Goal: Contribute content: Add original content to the website for others to see

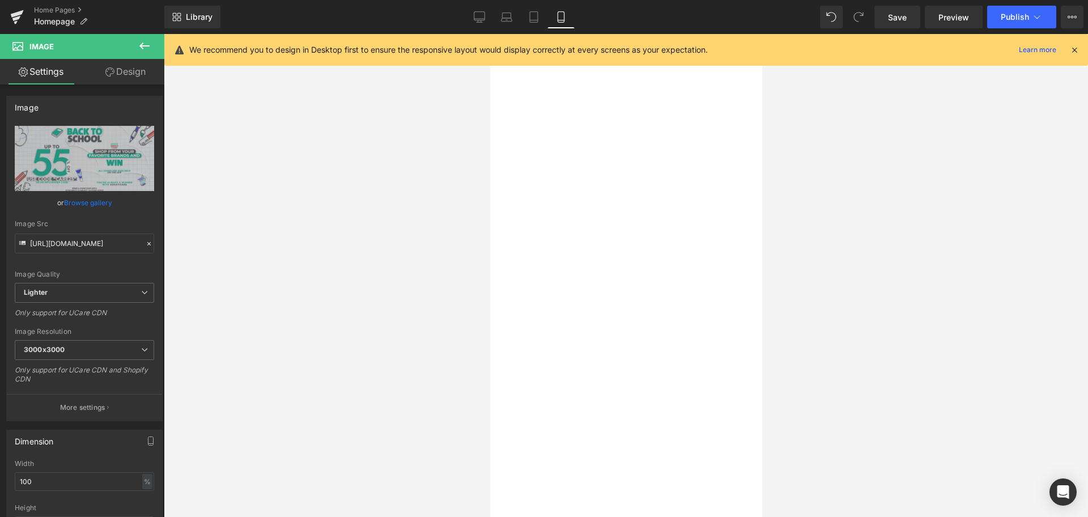
click at [1005, 17] on span "Publish" at bounding box center [1015, 16] width 28 height 9
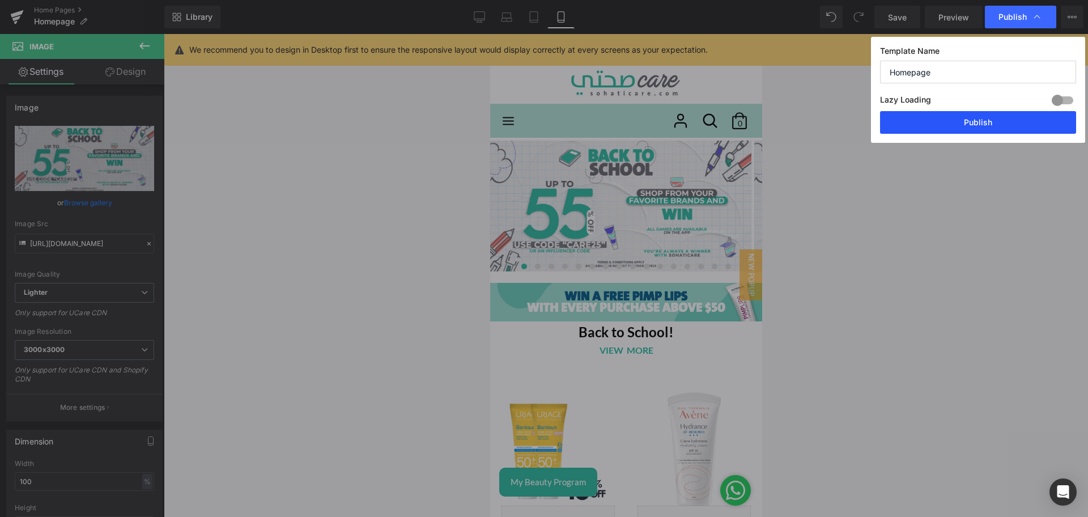
click at [934, 119] on button "Publish" at bounding box center [978, 122] width 196 height 23
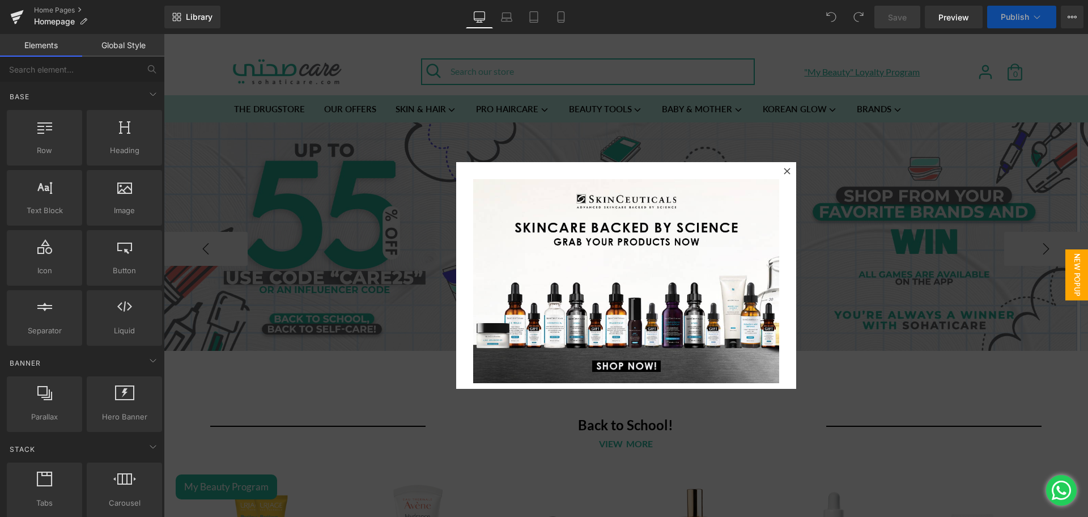
click at [784, 171] on icon at bounding box center [787, 171] width 6 height 6
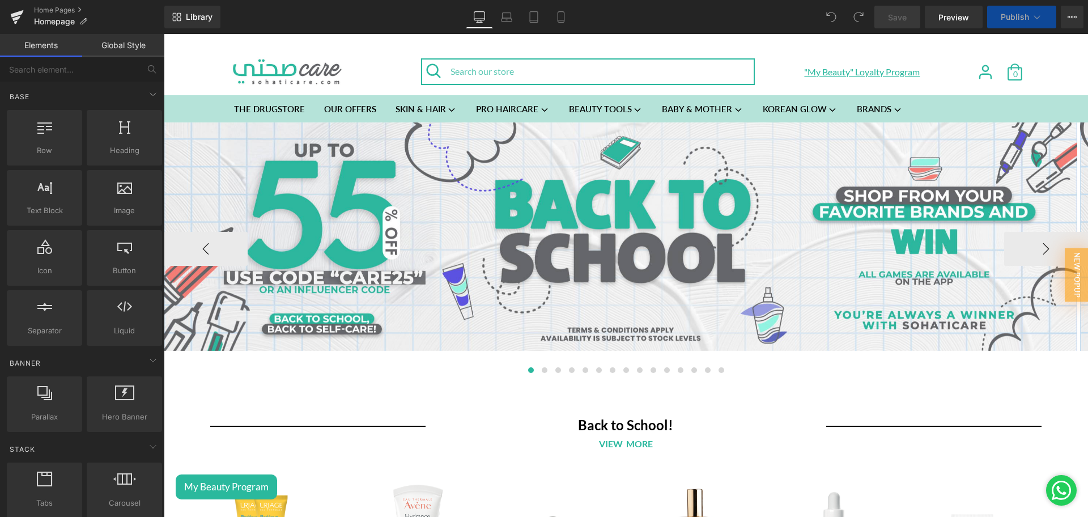
click at [615, 232] on div "Image" at bounding box center [620, 236] width 913 height 228
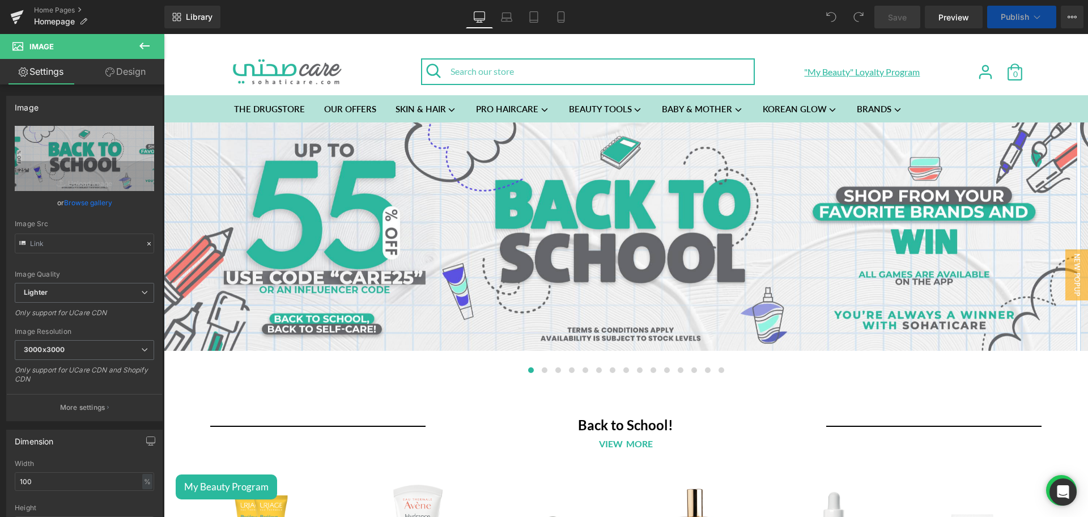
type input "https://ucarecdn.com/4e3e046b-83fd-4611-841d-4586a7be2326/-/format/auto/-/previ…"
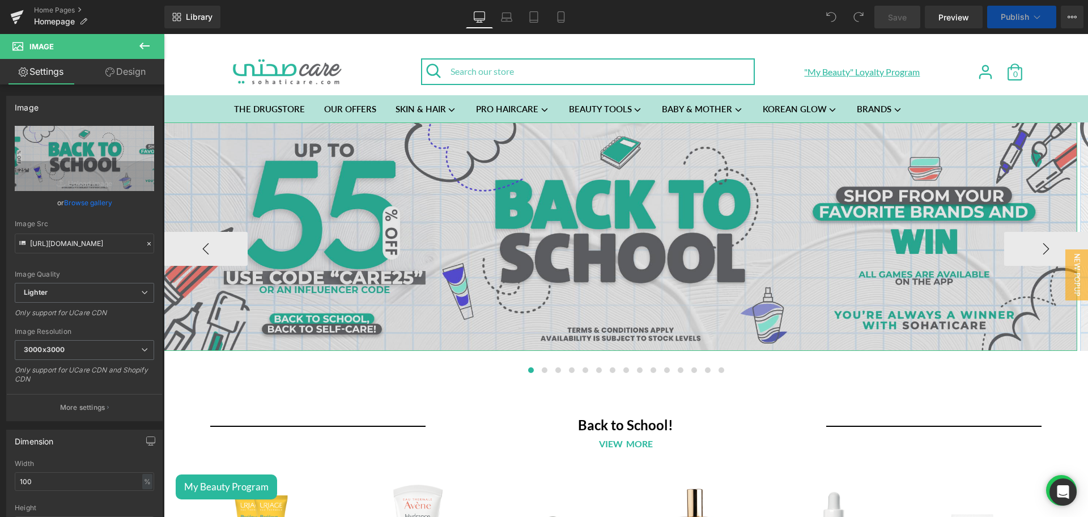
drag, startPoint x: 85, startPoint y: 157, endPoint x: 39, endPoint y: 150, distance: 47.0
click at [0, 0] on icon "Replace Image" at bounding box center [0, 0] width 0 height 0
type input "C:\fakepath\Back to school banner desktop 4.jpg"
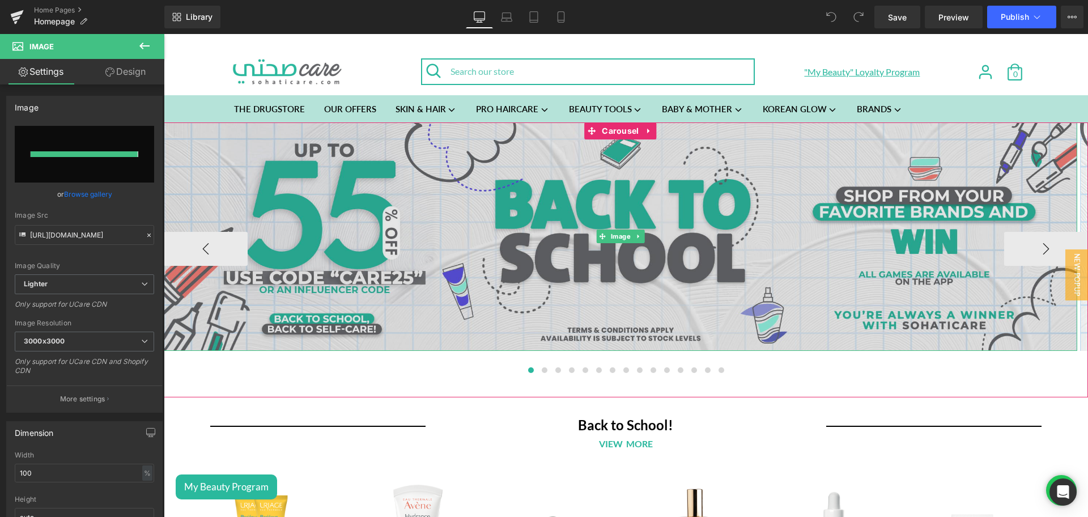
type input "https://ucarecdn.com/53d0008c-559f-48ab-87f1-5d949e4c3285/-/format/auto/-/previ…"
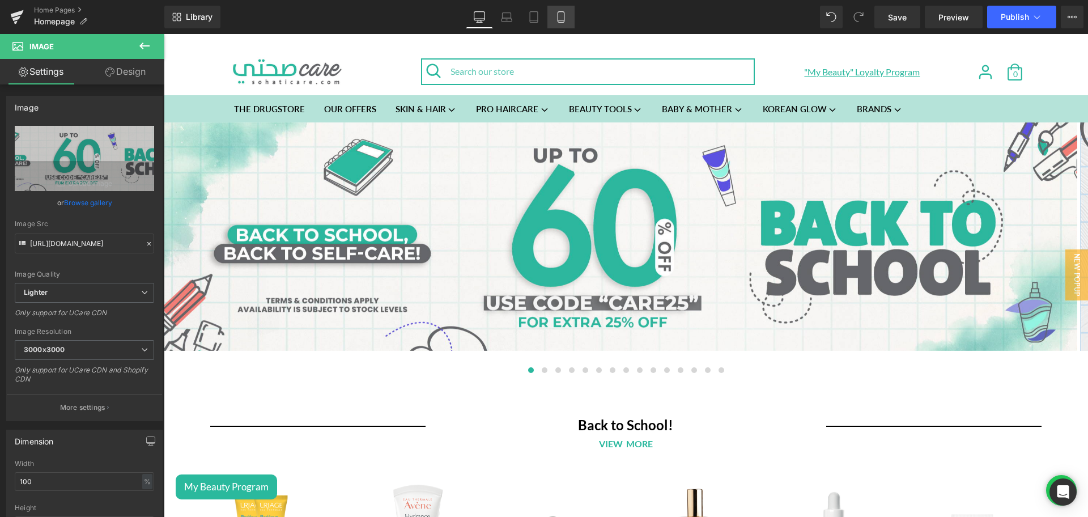
click at [563, 16] on icon at bounding box center [560, 16] width 11 height 11
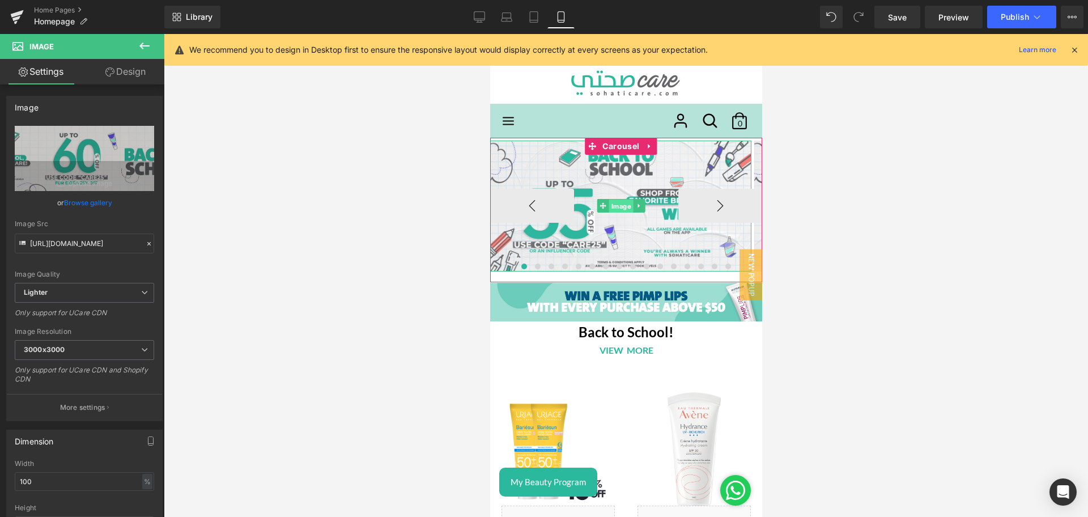
click at [612, 203] on span "Image" at bounding box center [620, 206] width 24 height 14
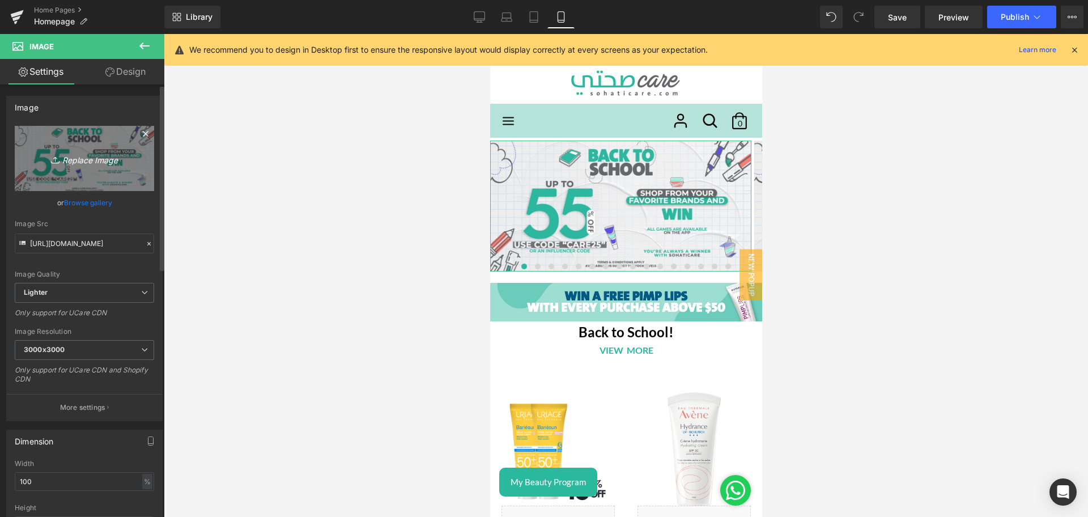
click at [127, 155] on icon "Replace Image" at bounding box center [84, 158] width 91 height 14
type input "C:\fakepath\Back to school banner mobile 4.jpg"
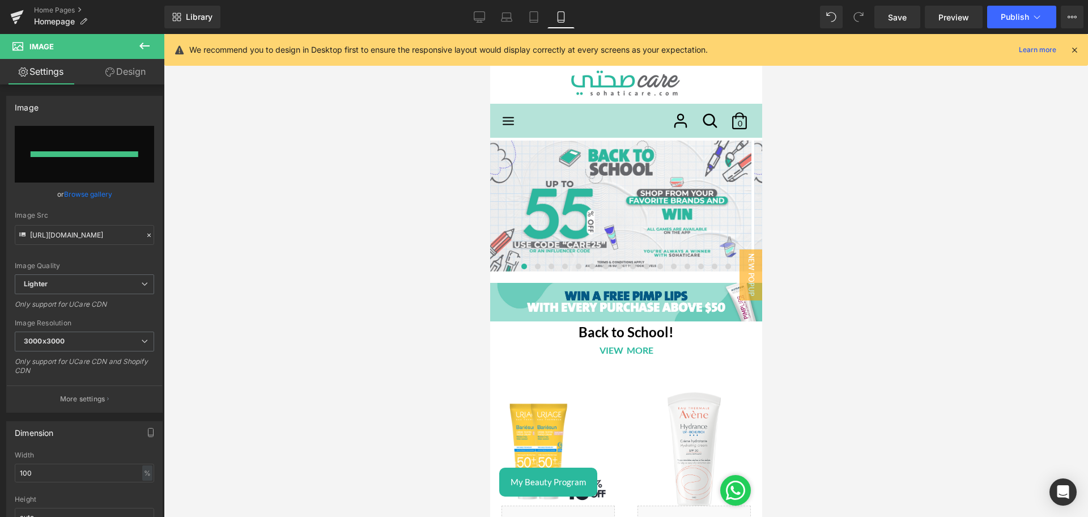
type input "[URL][DOMAIN_NAME]"
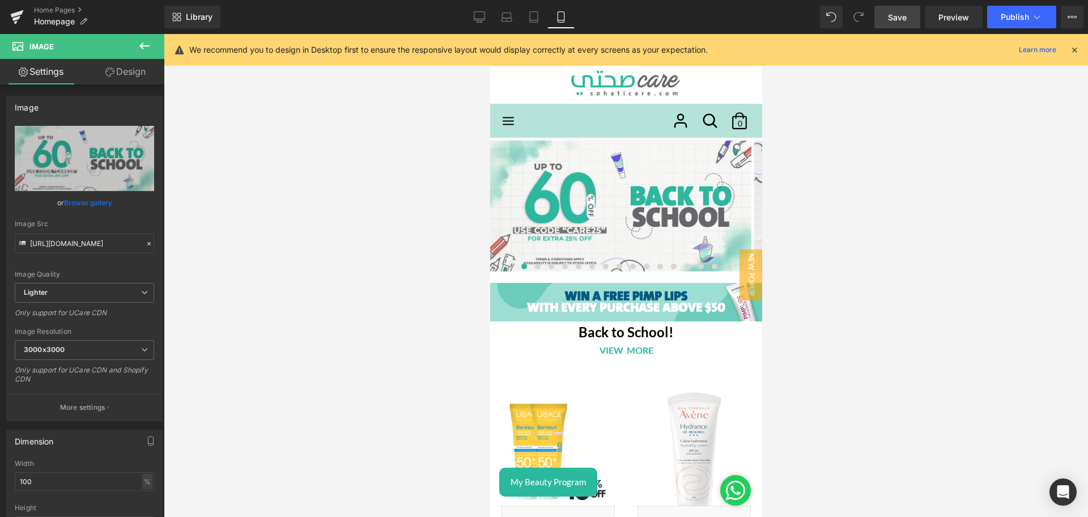
click at [896, 13] on span "Save" at bounding box center [897, 17] width 19 height 12
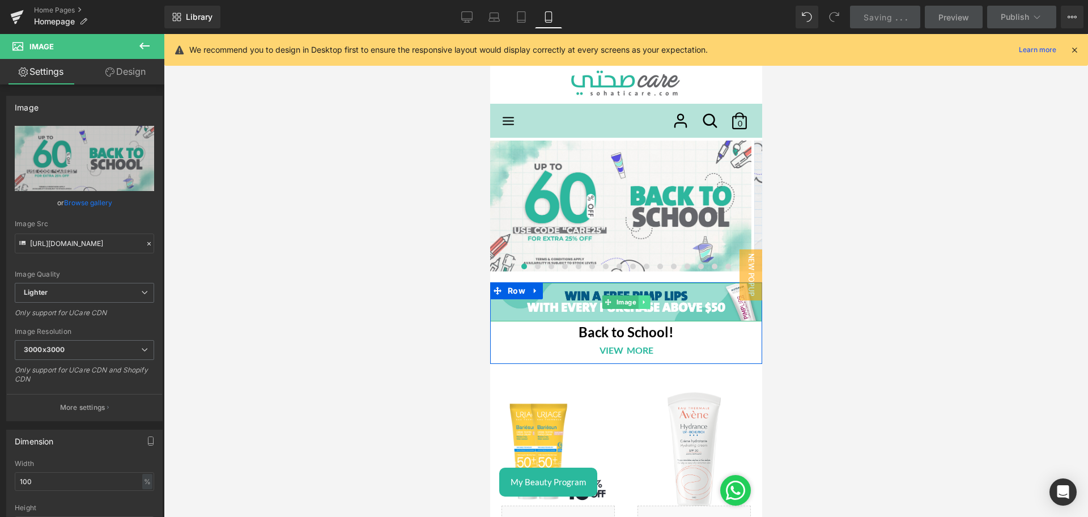
click at [640, 297] on link at bounding box center [643, 302] width 12 height 14
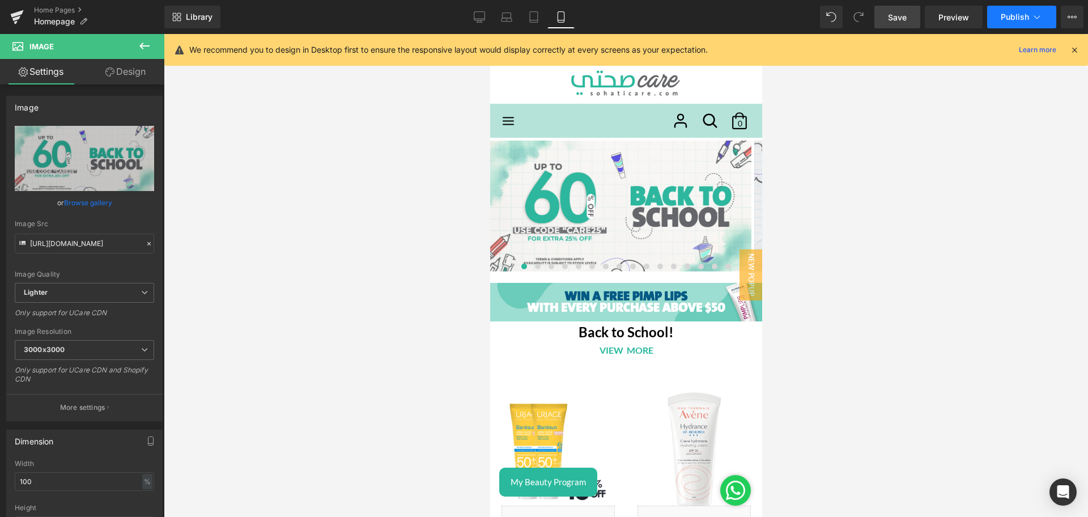
click at [1018, 20] on span "Publish" at bounding box center [1015, 16] width 28 height 9
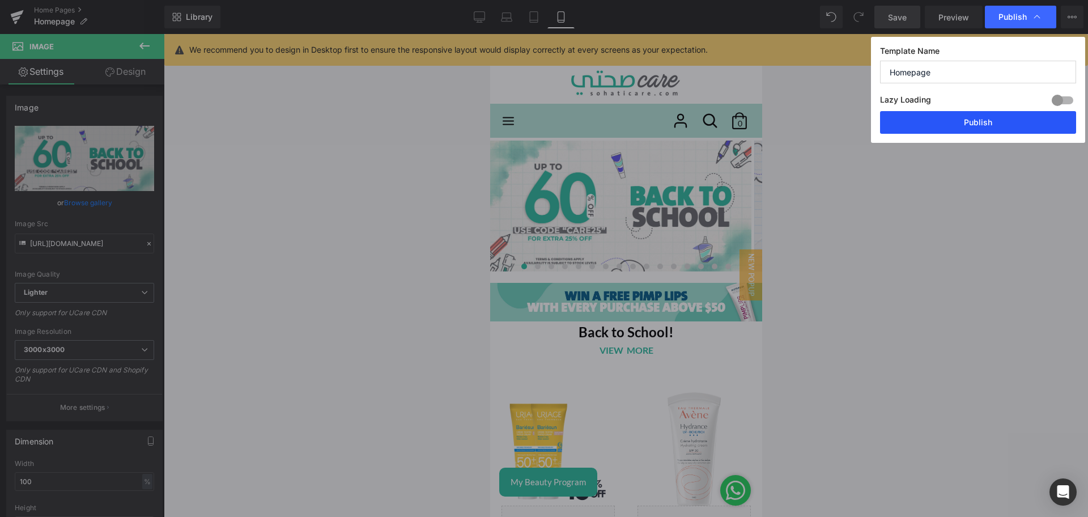
click at [972, 114] on button "Publish" at bounding box center [978, 122] width 196 height 23
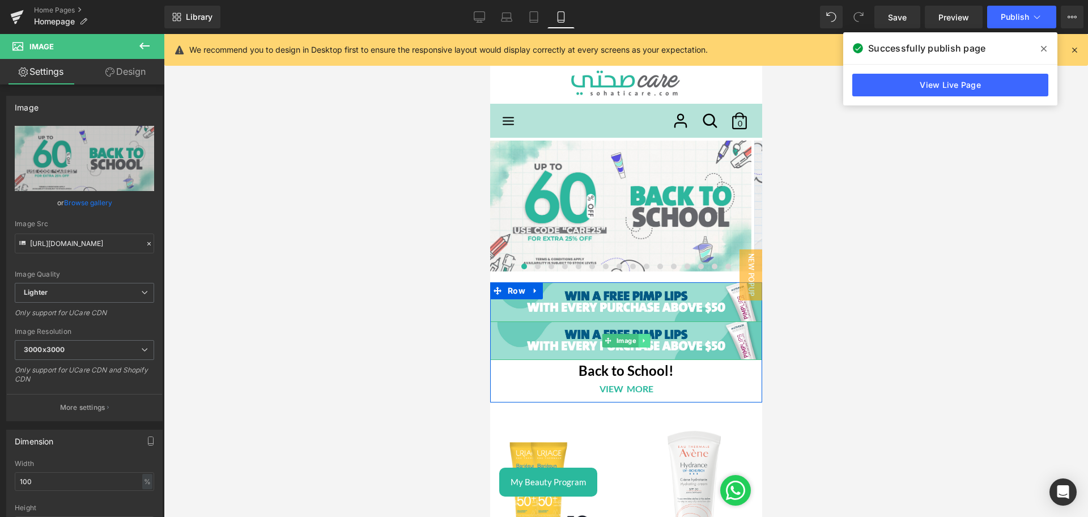
click at [640, 338] on icon at bounding box center [643, 340] width 6 height 7
click at [644, 342] on link at bounding box center [650, 341] width 12 height 14
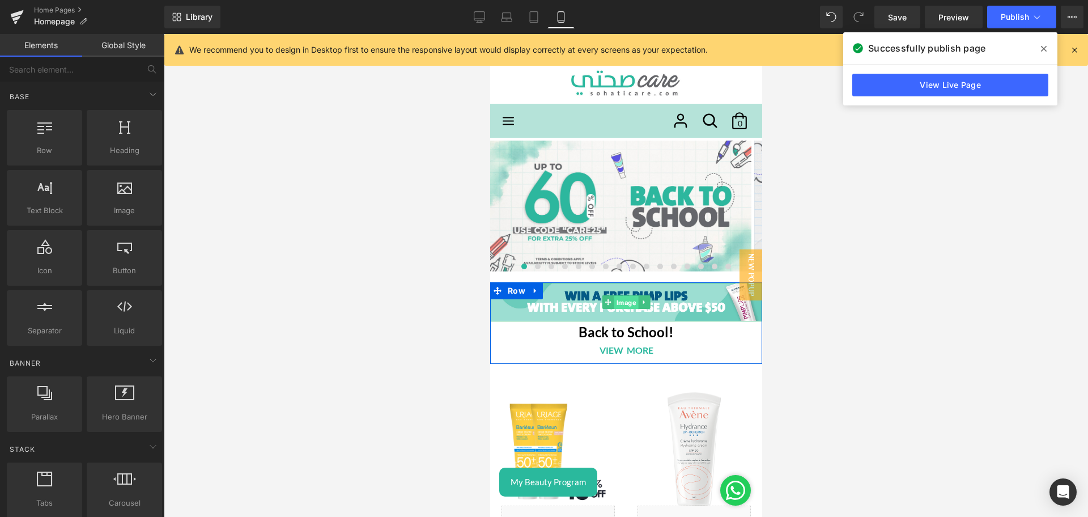
drag, startPoint x: 602, startPoint y: 300, endPoint x: 673, endPoint y: 258, distance: 82.1
click at [602, 300] on link "Image" at bounding box center [620, 302] width 36 height 14
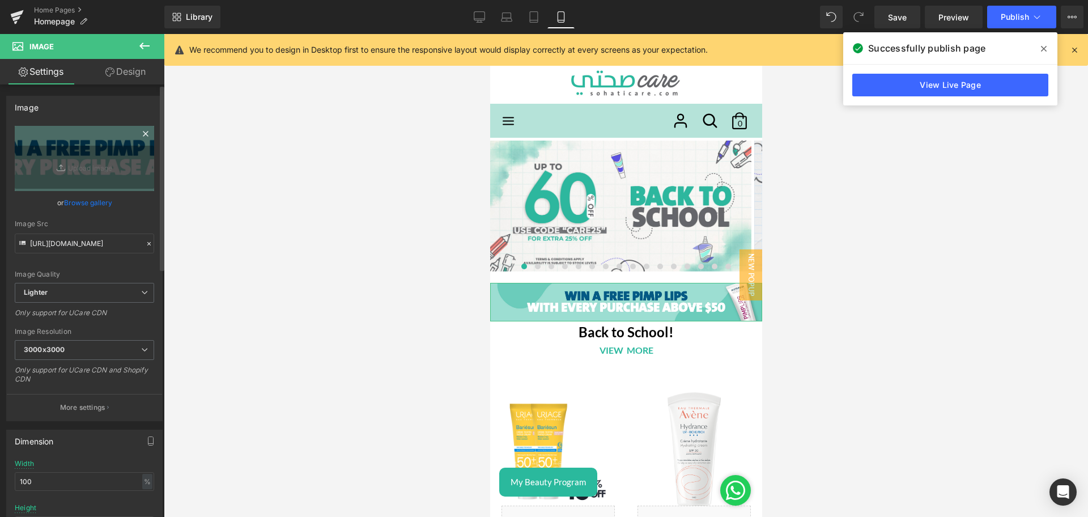
click at [63, 162] on icon at bounding box center [62, 167] width 11 height 11
type input "C:\fakepath\Back to school Mobile Strip Banner.jpg"
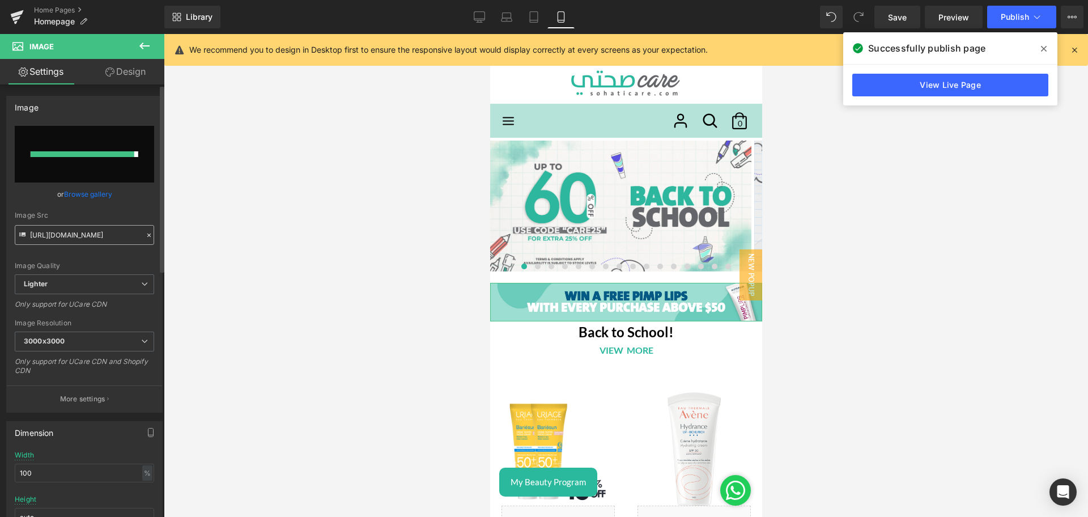
type input "[URL][DOMAIN_NAME]"
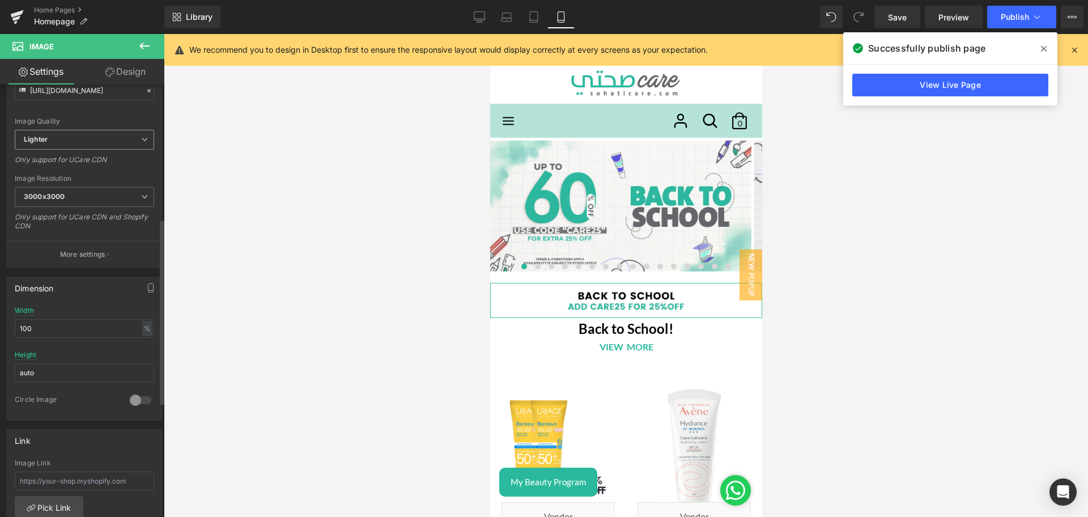
scroll to position [326, 0]
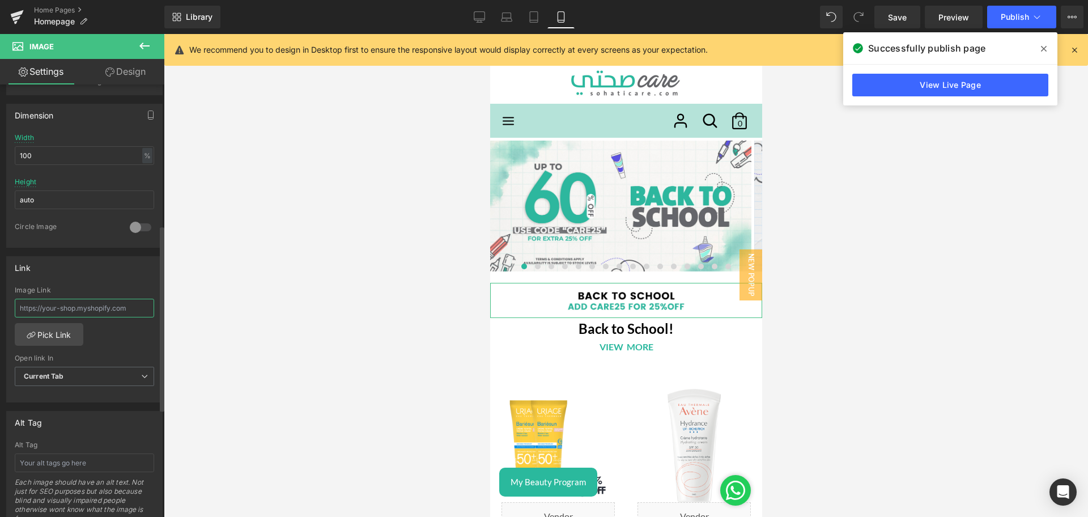
click at [73, 302] on input "text" at bounding box center [84, 308] width 139 height 19
type input "back"
click at [50, 326] on link "Pick Link" at bounding box center [49, 334] width 69 height 23
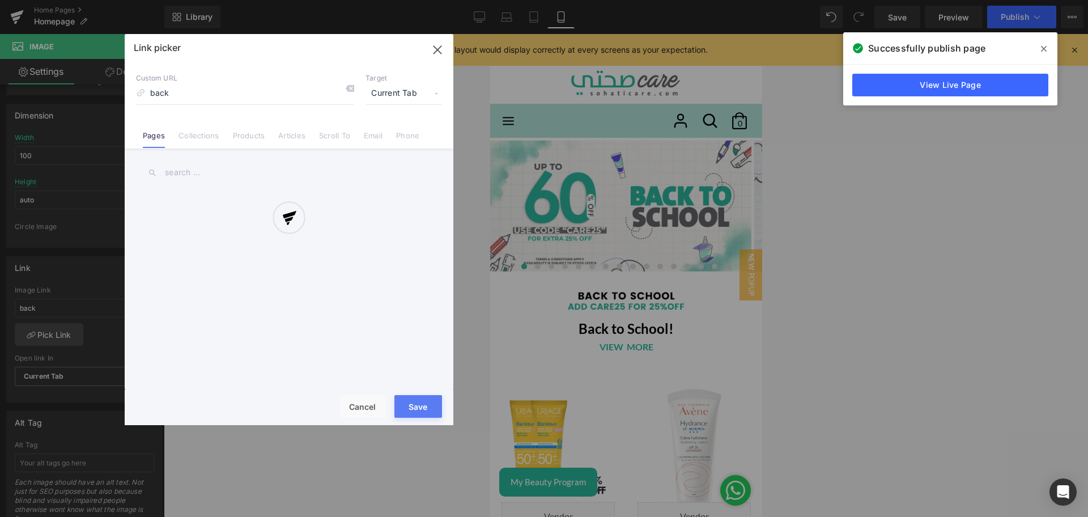
click at [203, 138] on div at bounding box center [289, 229] width 329 height 391
click at [201, 137] on div at bounding box center [289, 229] width 329 height 391
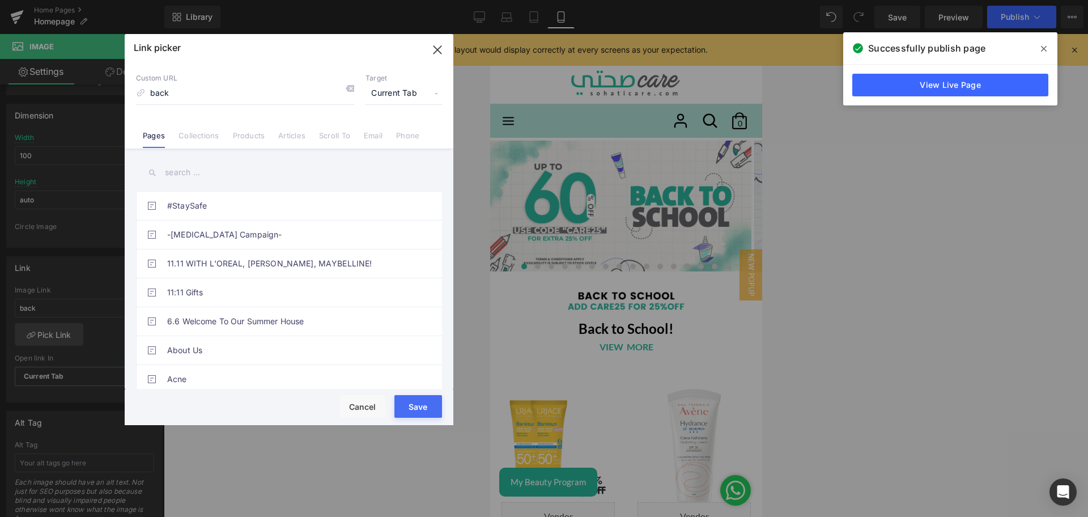
click at [201, 137] on link "Collections" at bounding box center [198, 139] width 40 height 17
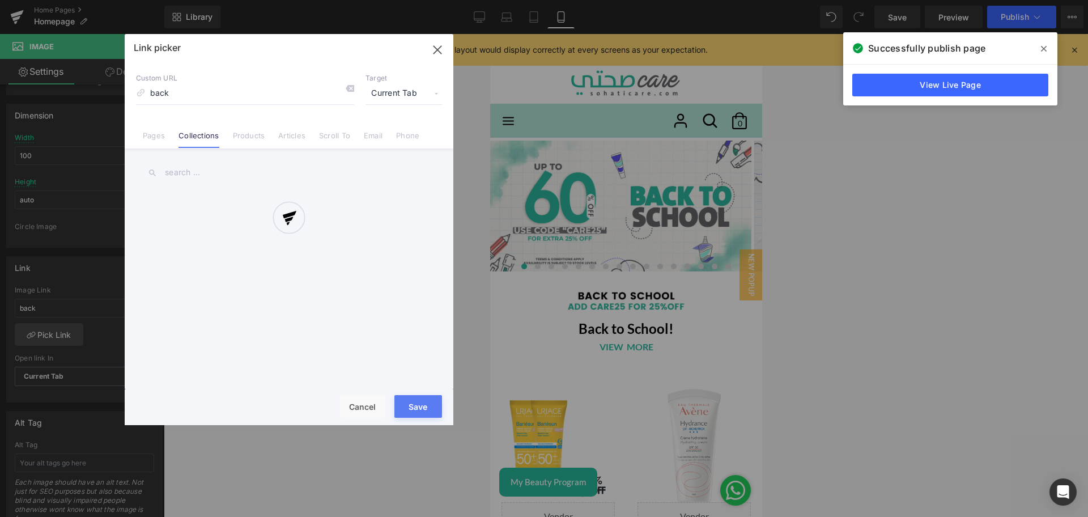
click at [183, 161] on div at bounding box center [289, 229] width 329 height 391
click at [187, 167] on div at bounding box center [289, 229] width 329 height 391
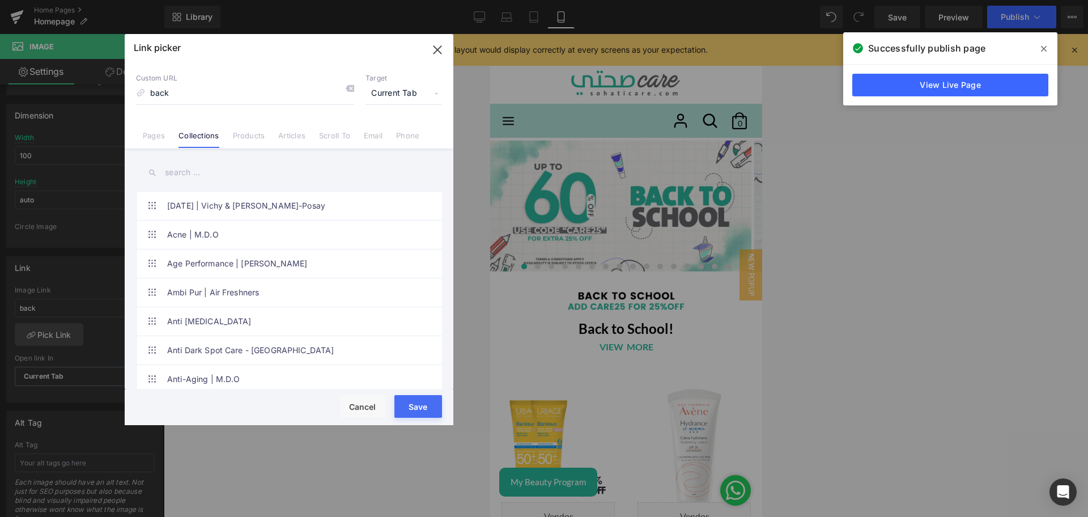
click at [188, 167] on input "text" at bounding box center [289, 172] width 306 height 25
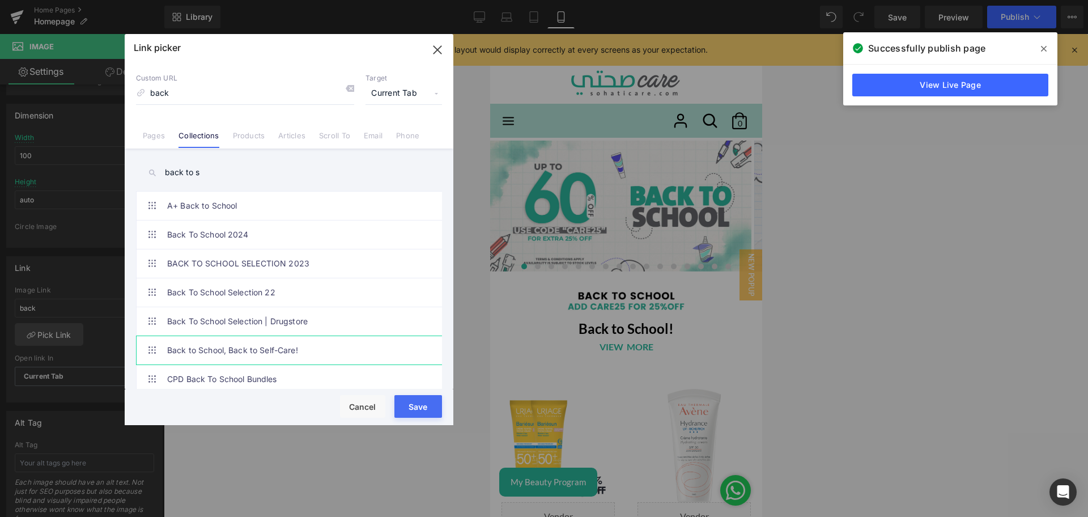
type input "back to s"
click at [303, 350] on link "Back to School, Back to Self-Care!" at bounding box center [291, 350] width 249 height 28
type input "/collections/back-to-school"
click at [419, 406] on button "Save" at bounding box center [418, 406] width 48 height 23
type input "/collections/back-to-school"
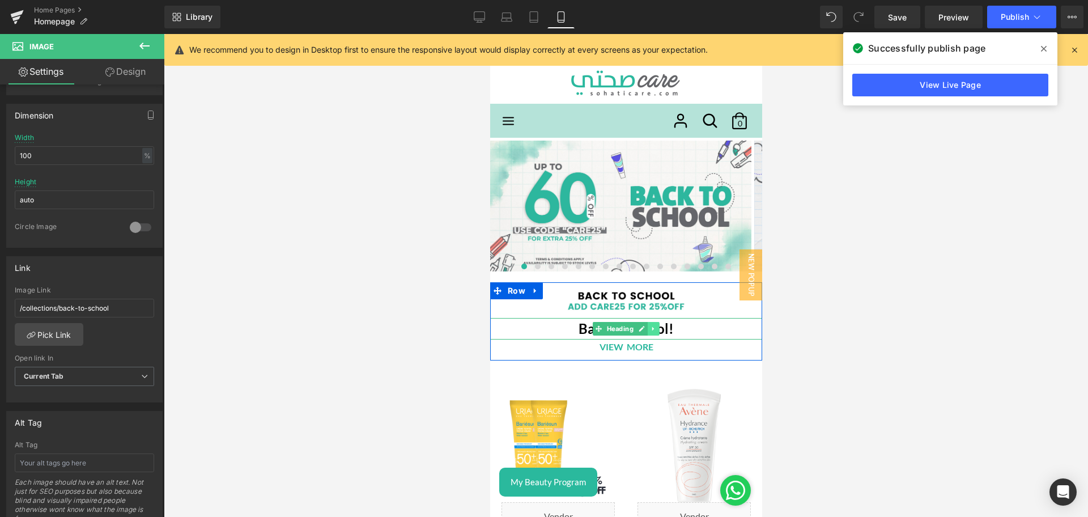
click at [650, 330] on icon at bounding box center [653, 328] width 6 height 7
click at [656, 329] on icon at bounding box center [659, 329] width 6 height 6
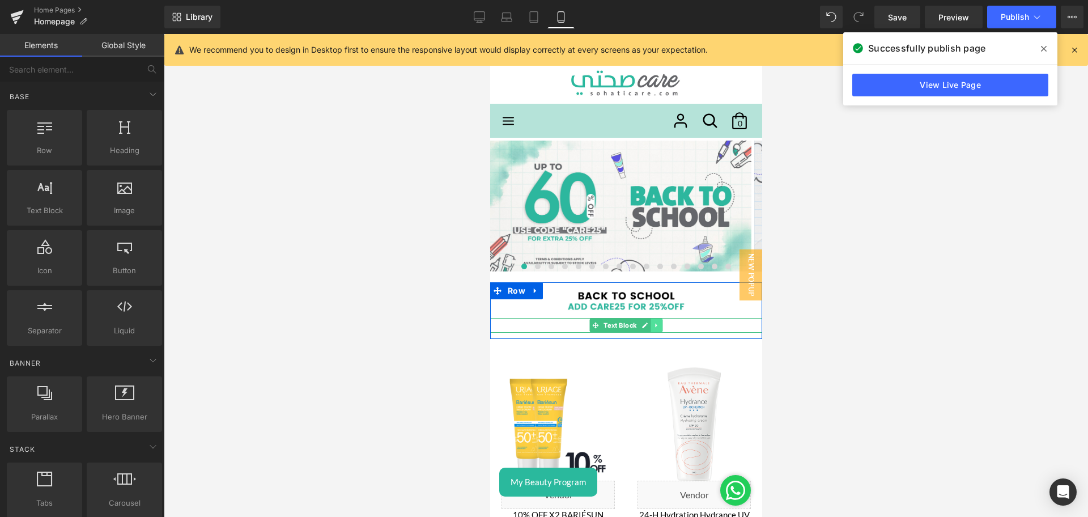
click at [653, 327] on icon at bounding box center [656, 325] width 6 height 7
click at [659, 327] on icon at bounding box center [662, 325] width 6 height 6
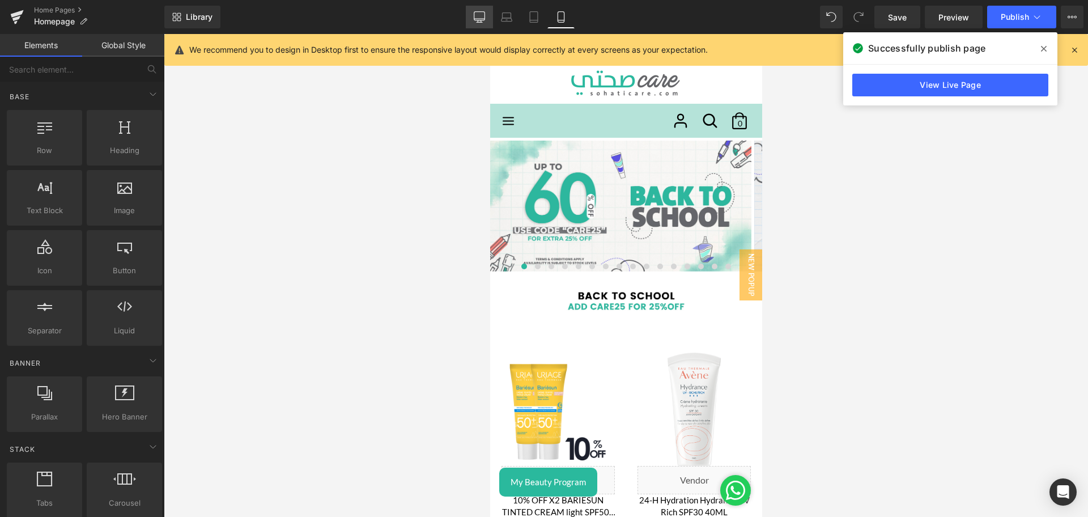
click at [482, 18] on icon at bounding box center [479, 16] width 11 height 11
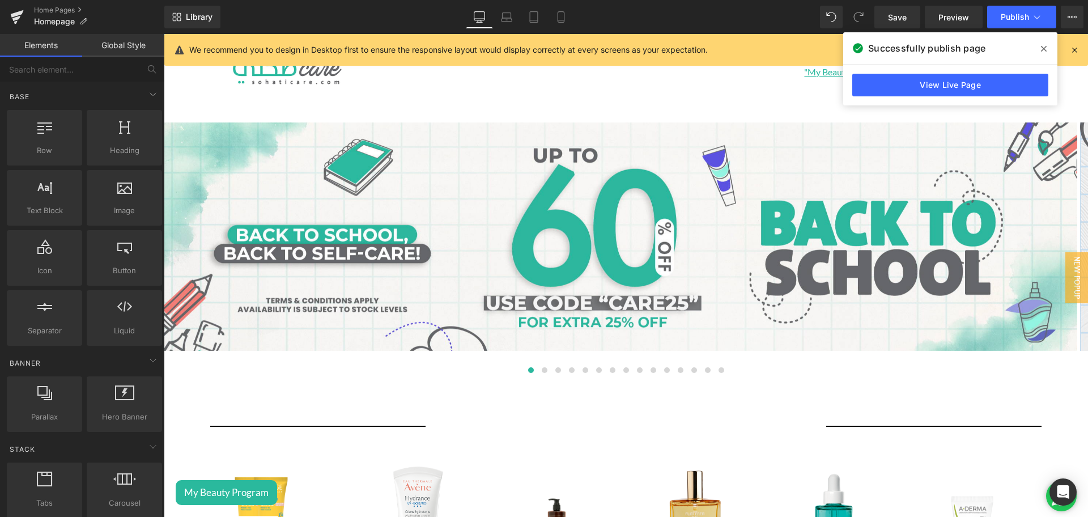
scroll to position [88, 0]
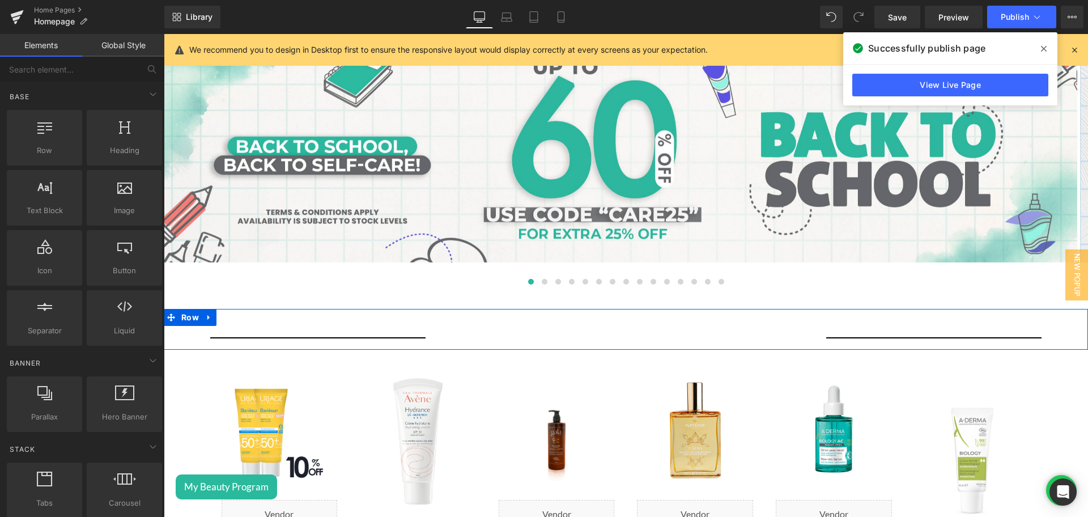
click at [587, 333] on div "Separator Image Separator Row" at bounding box center [626, 329] width 924 height 41
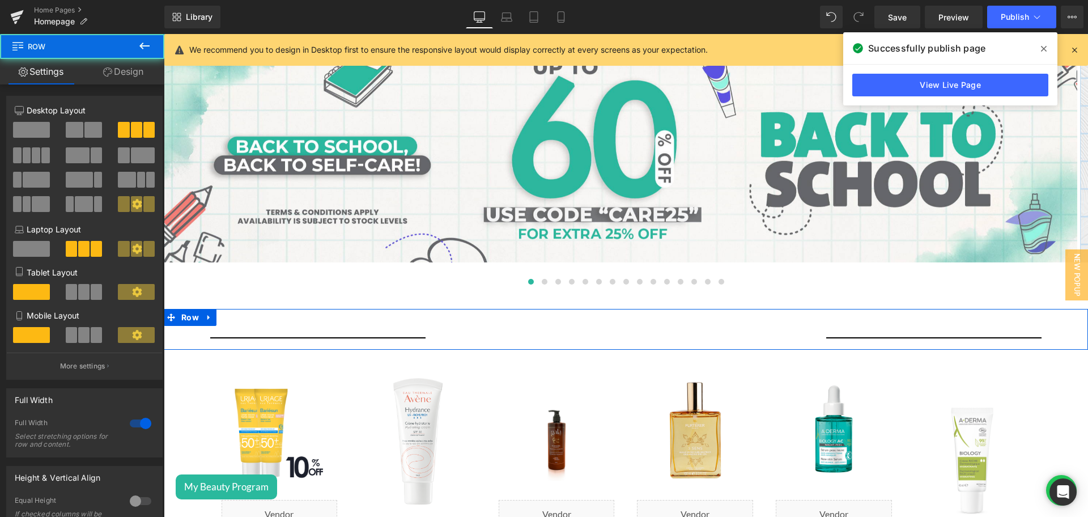
click at [599, 326] on div "Image" at bounding box center [626, 326] width 308 height 1
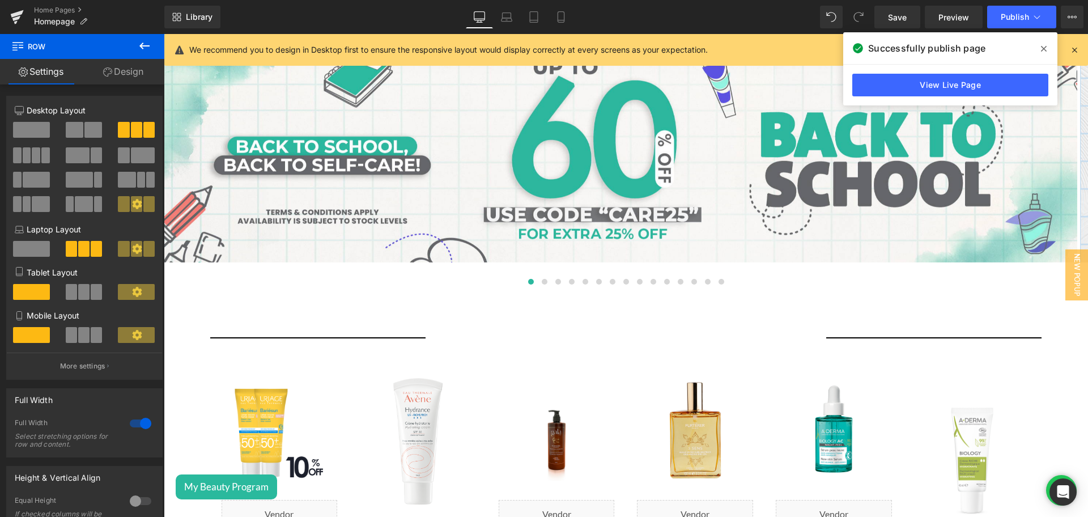
click at [143, 50] on icon at bounding box center [145, 46] width 14 height 14
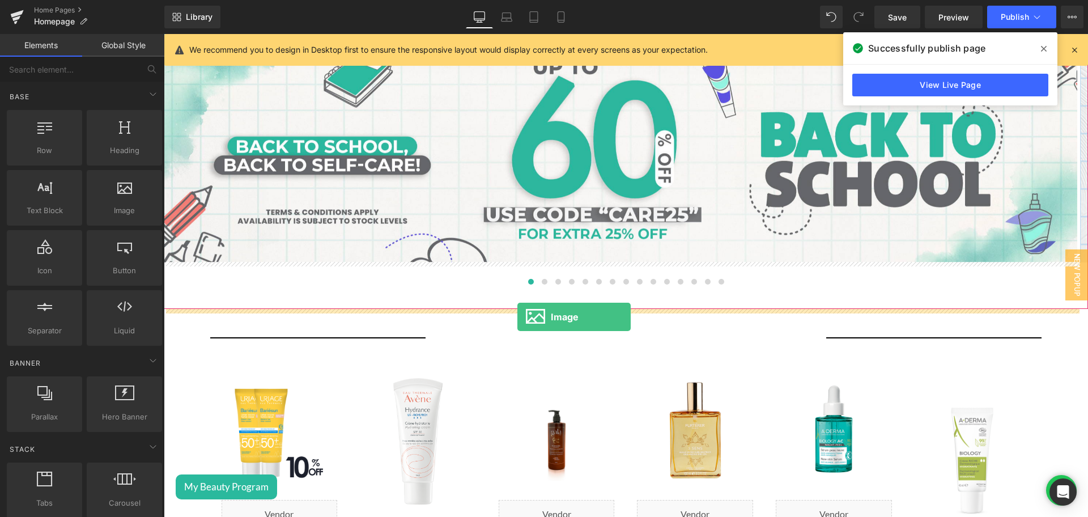
drag, startPoint x: 278, startPoint y: 238, endPoint x: 517, endPoint y: 317, distance: 252.3
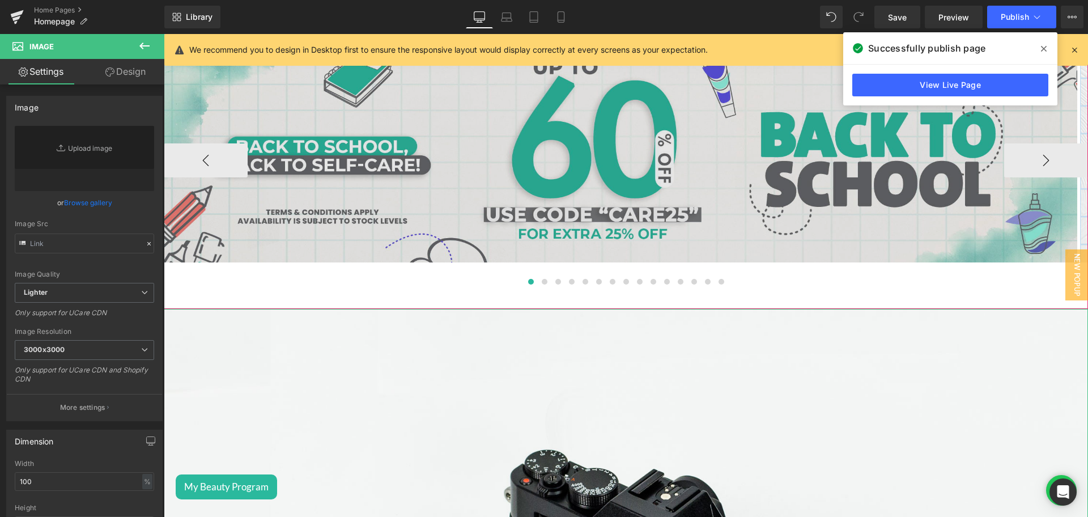
type input "//[DOMAIN_NAME][URL]"
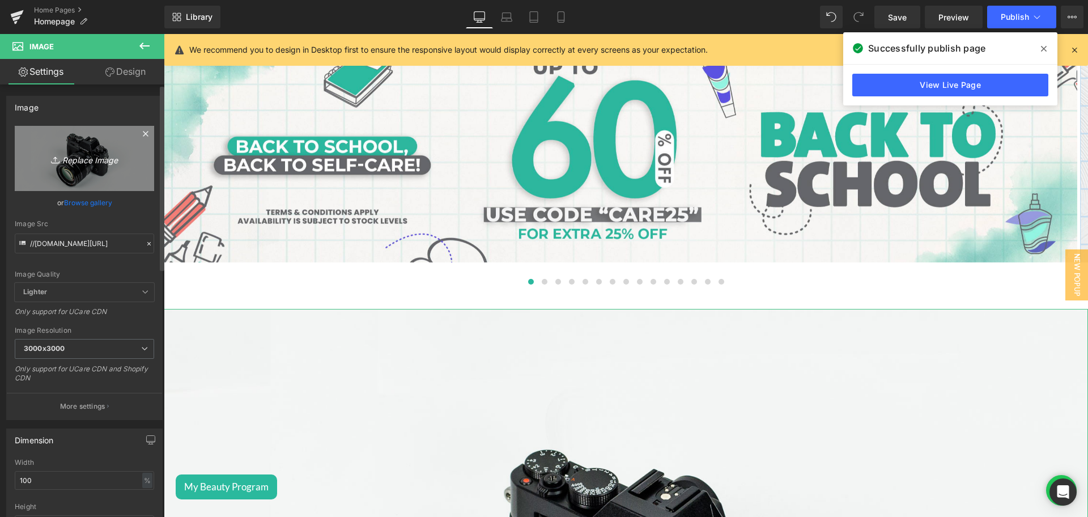
click at [88, 148] on link "Replace Image" at bounding box center [84, 158] width 139 height 65
type input "C:\fakepath\Back to school banner Desktop Strip Banner.jpg"
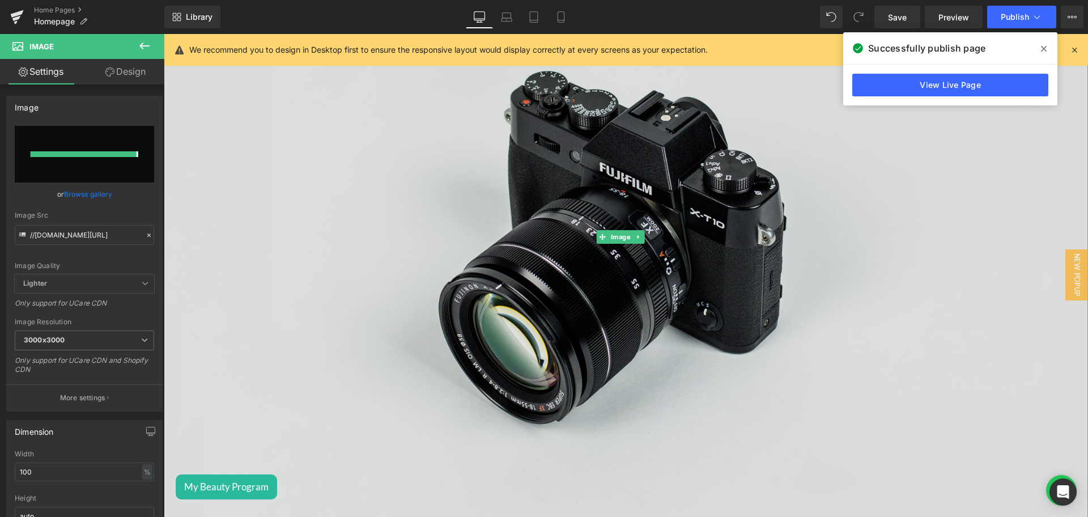
type input "[URL][DOMAIN_NAME]"
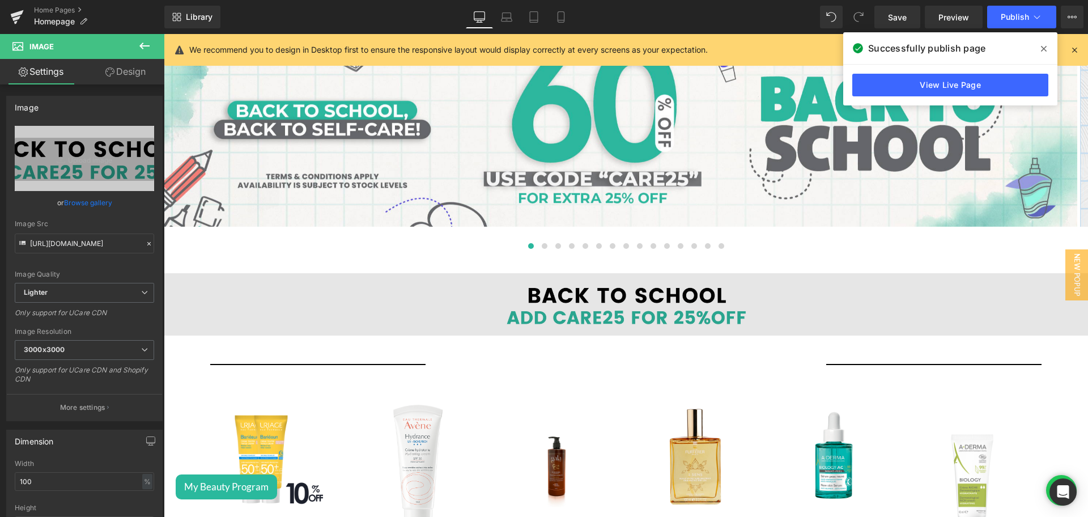
scroll to position [125, 0]
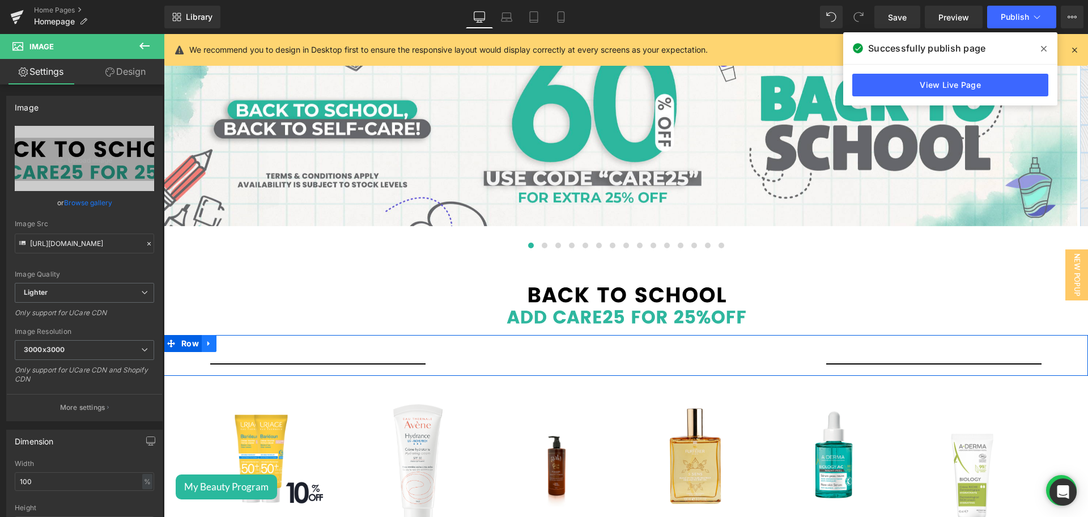
click at [205, 339] on icon at bounding box center [209, 343] width 8 height 8
click at [235, 340] on icon at bounding box center [239, 343] width 8 height 8
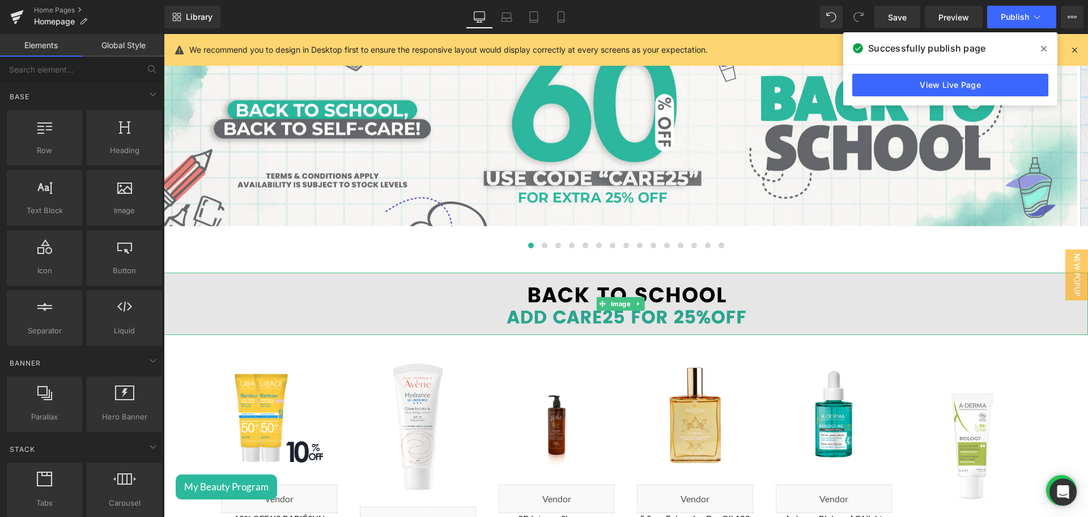
click at [510, 312] on img at bounding box center [626, 304] width 924 height 62
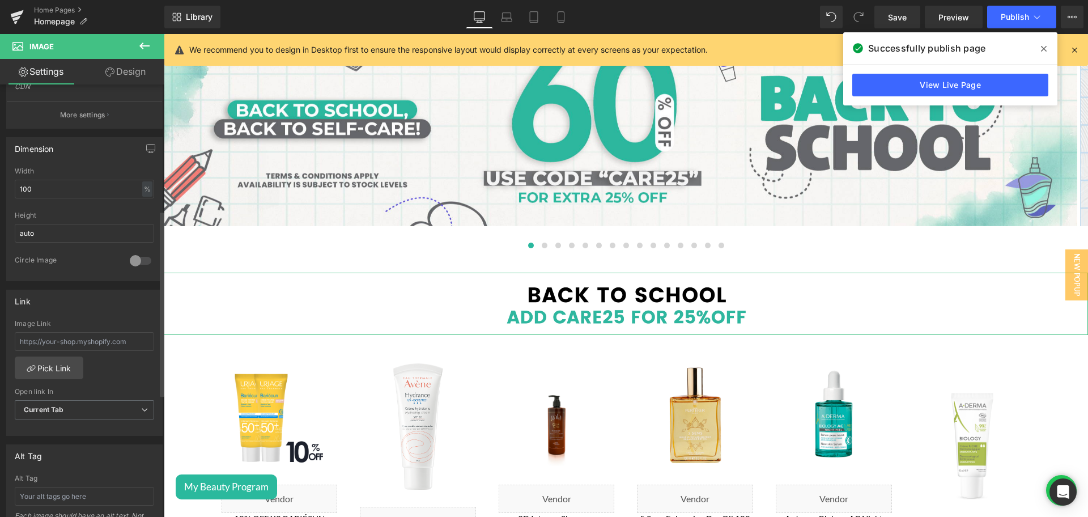
scroll to position [292, 0]
click at [52, 366] on link "Pick Link" at bounding box center [49, 368] width 69 height 23
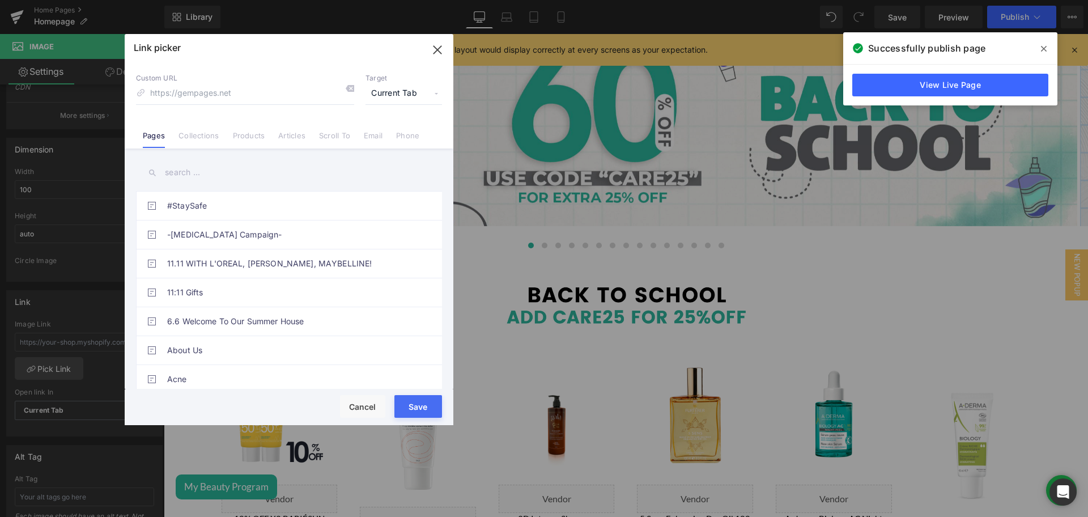
click at [178, 175] on input "text" at bounding box center [289, 172] width 306 height 25
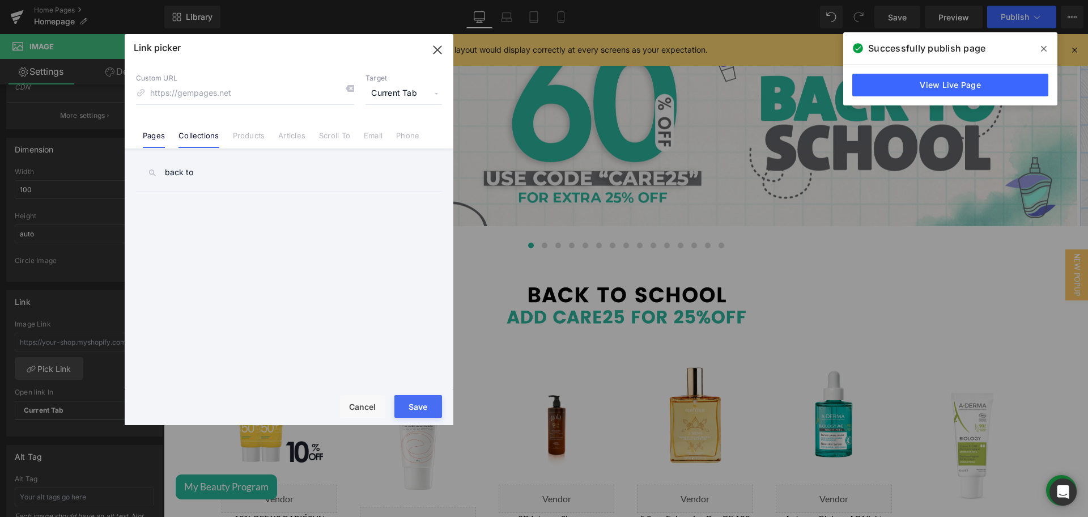
click at [190, 125] on li "Collections" at bounding box center [199, 131] width 54 height 20
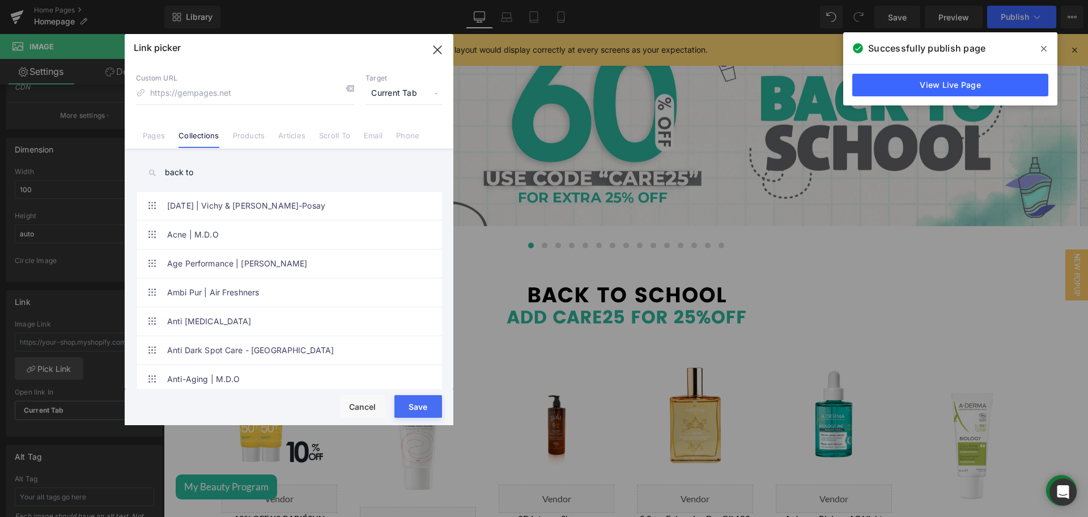
click at [206, 171] on input "back to" at bounding box center [289, 172] width 306 height 25
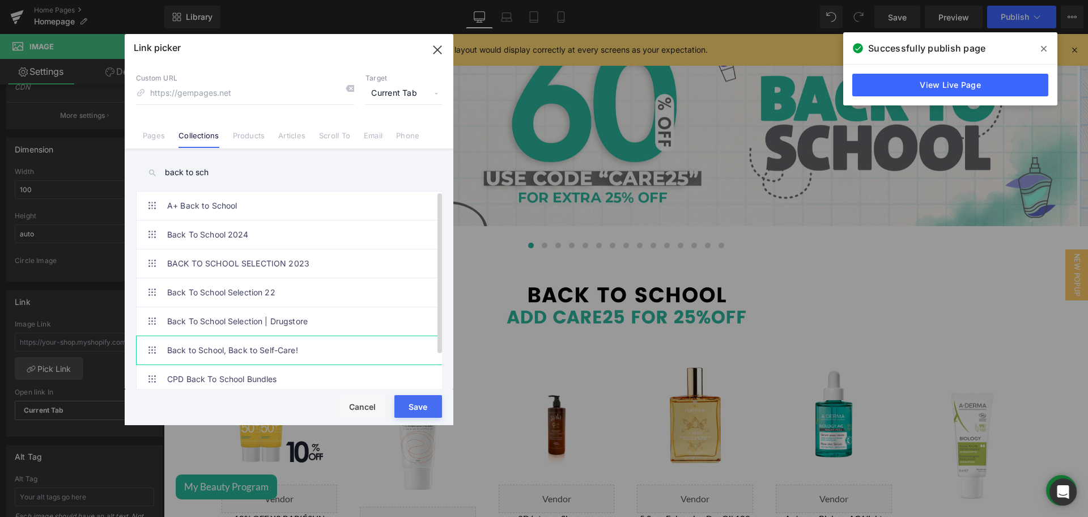
type input "back to sch"
click at [286, 344] on link "Back to School, Back to Self-Care!" at bounding box center [291, 350] width 249 height 28
type input "/collections/back-to-school"
click at [423, 405] on button "Save" at bounding box center [418, 406] width 48 height 23
type input "/collections/back-to-school"
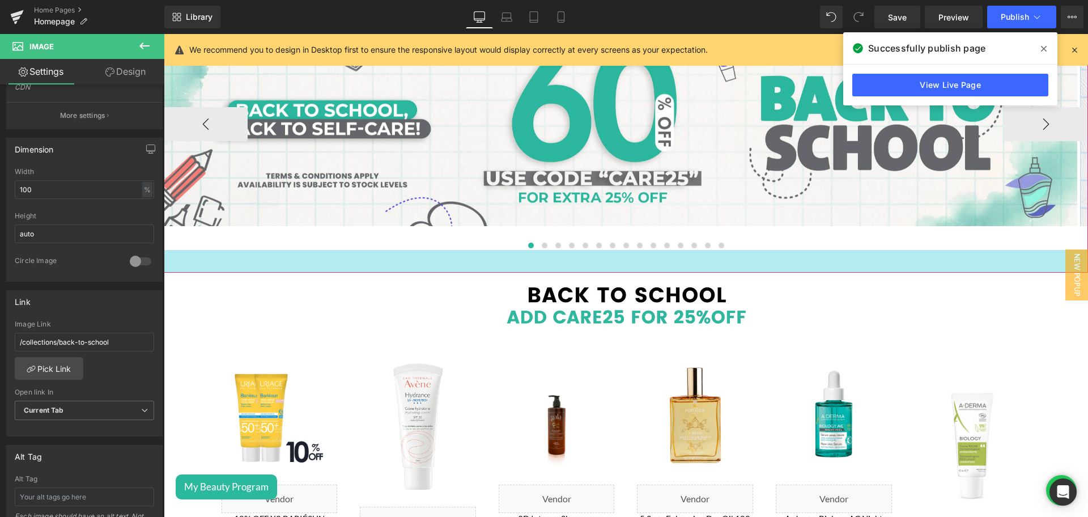
scroll to position [0, 0]
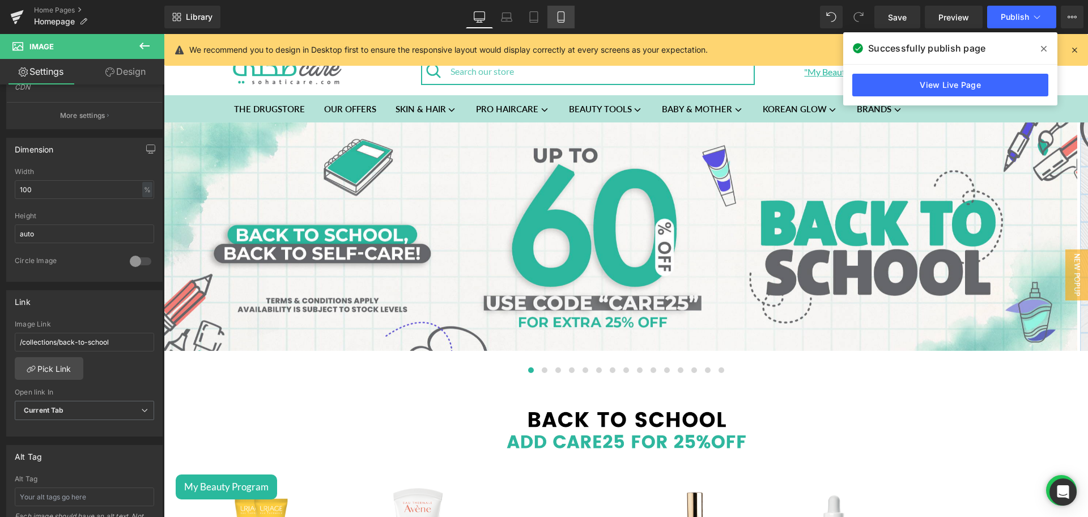
click at [552, 24] on link "Mobile" at bounding box center [560, 17] width 27 height 23
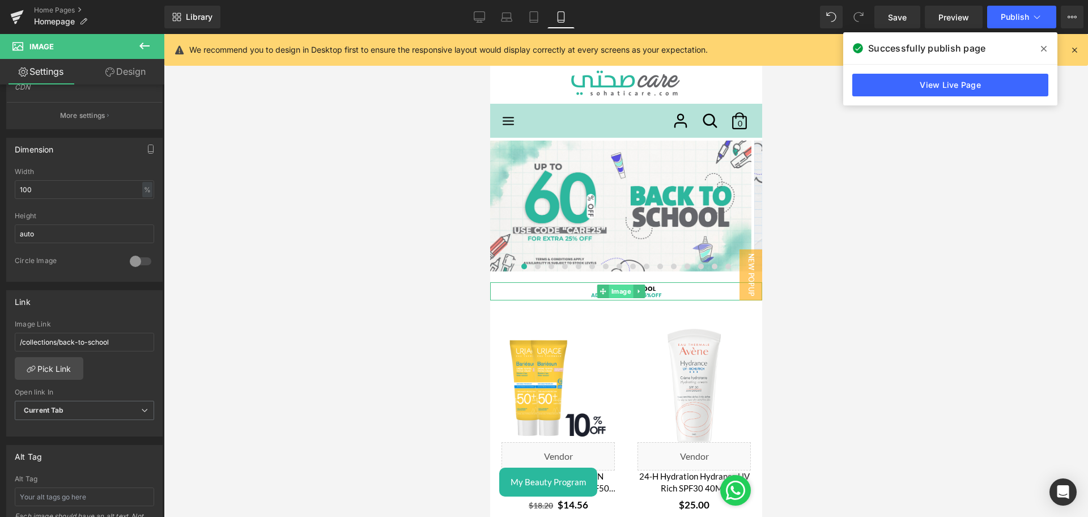
click at [620, 291] on span "Image" at bounding box center [620, 291] width 24 height 14
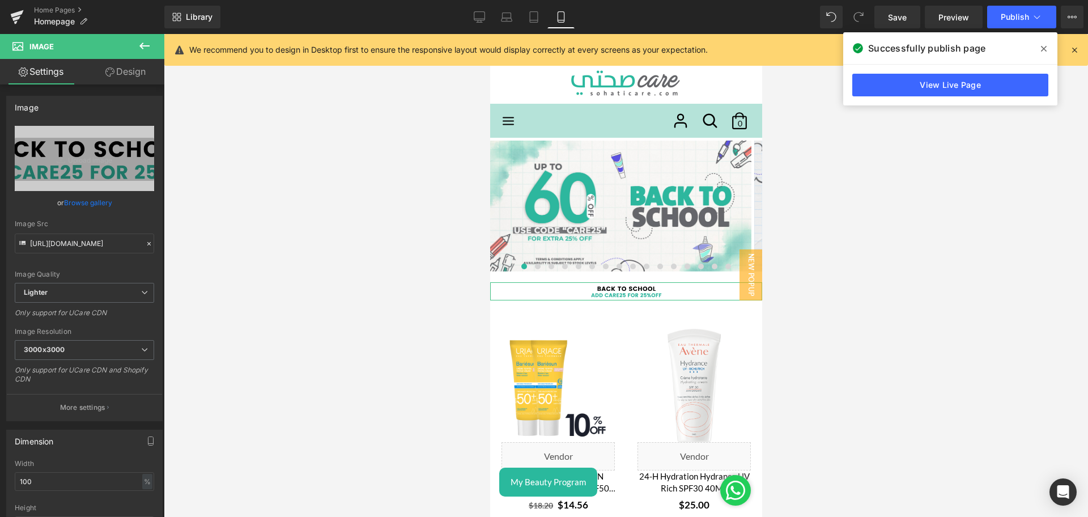
click at [127, 74] on link "Design" at bounding box center [125, 71] width 82 height 25
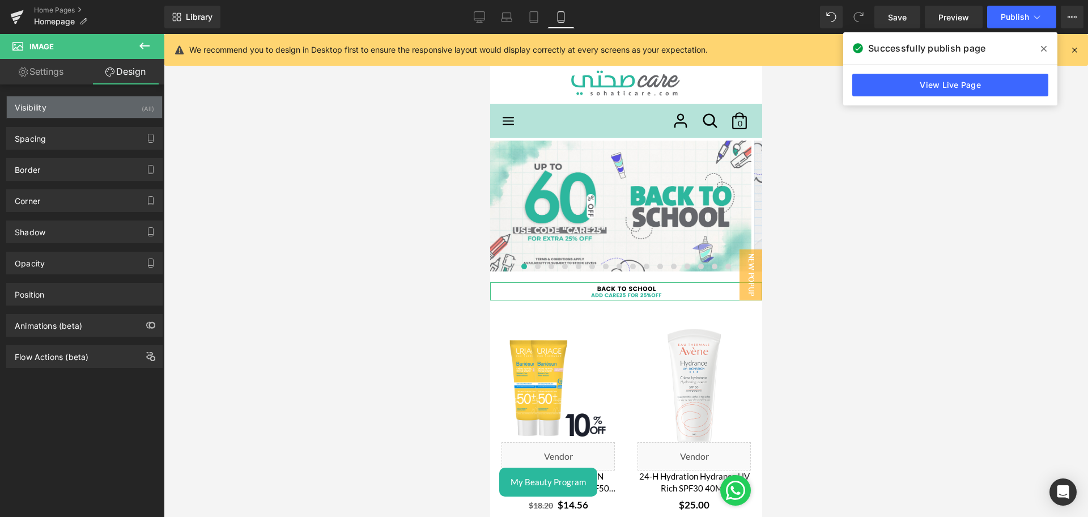
click at [50, 115] on div "Visibility (All)" at bounding box center [84, 107] width 155 height 22
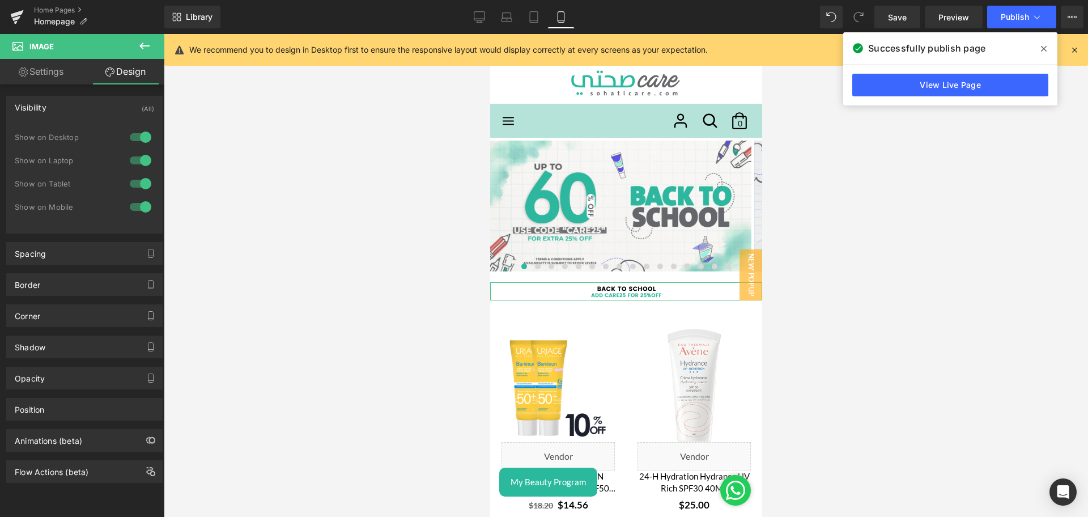
click at [135, 209] on div at bounding box center [140, 207] width 27 height 18
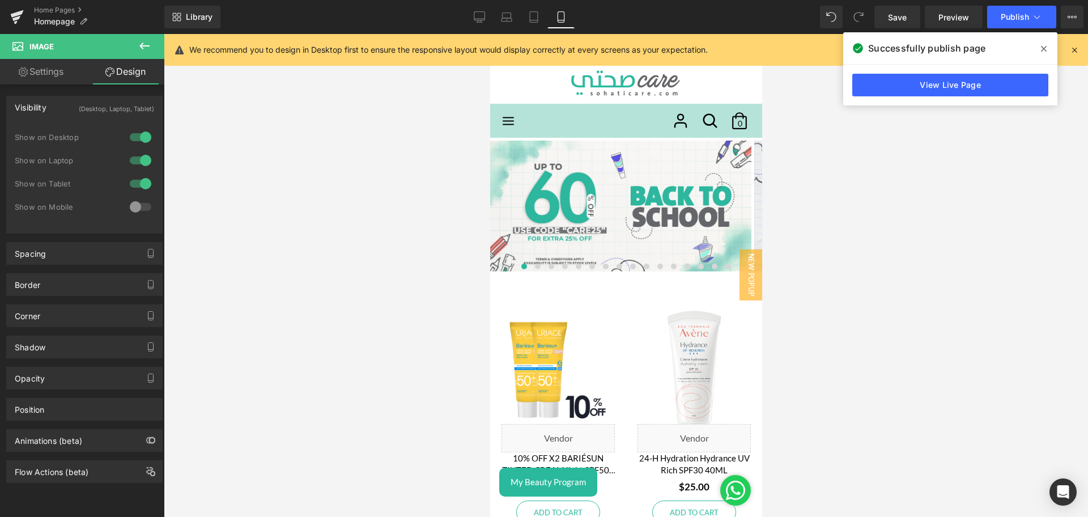
click at [133, 44] on button at bounding box center [145, 46] width 40 height 25
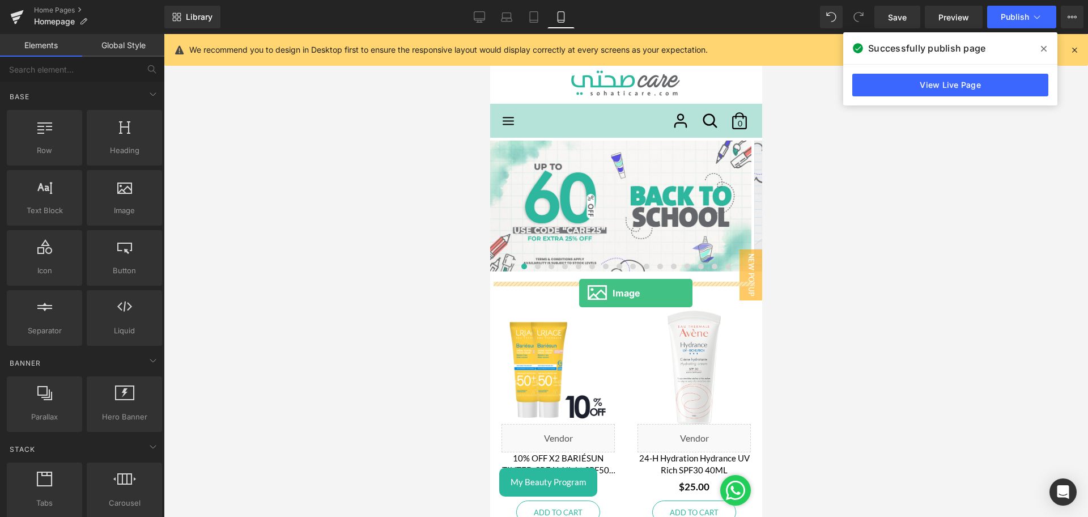
drag, startPoint x: 616, startPoint y: 288, endPoint x: 578, endPoint y: 293, distance: 38.3
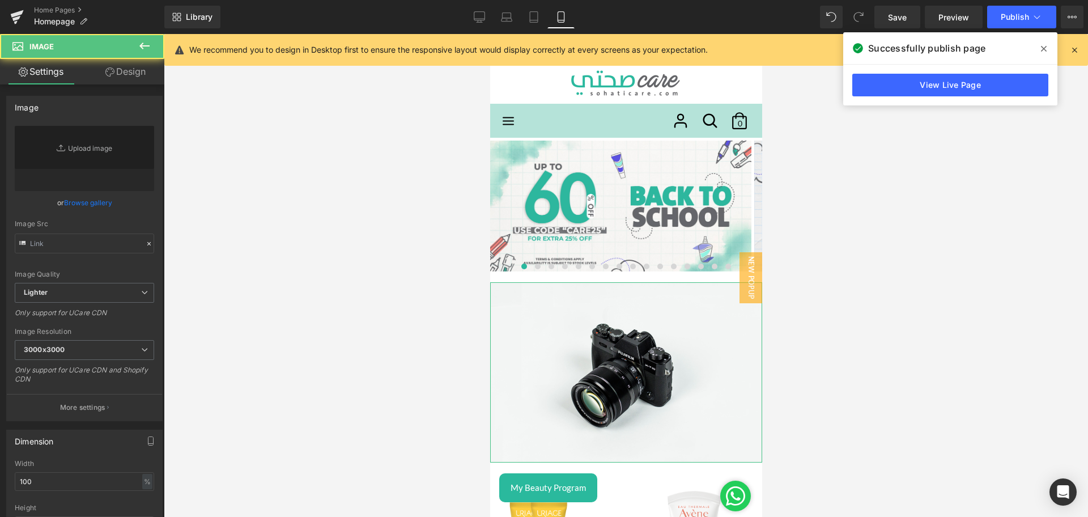
type input "//[DOMAIN_NAME][URL]"
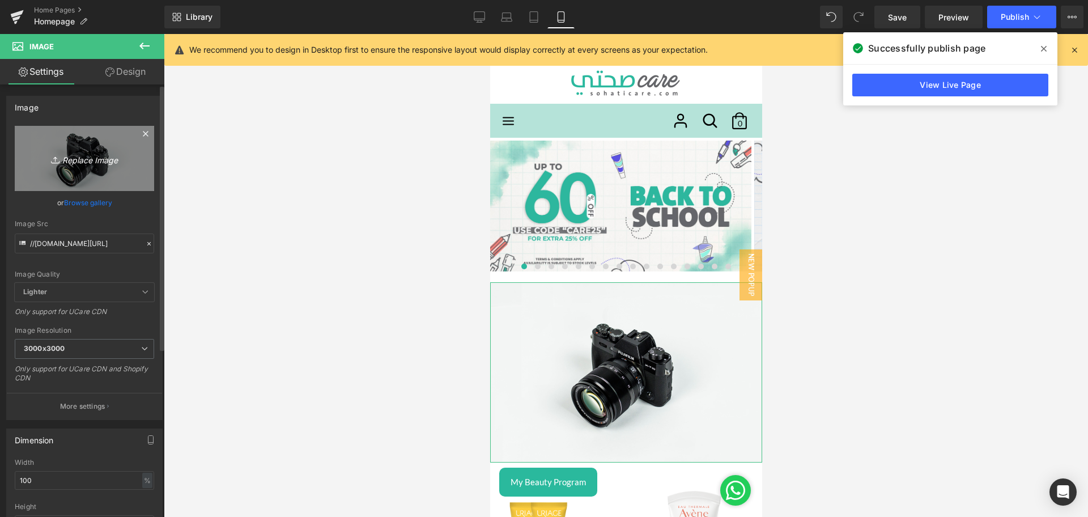
click at [63, 132] on link "Replace Image" at bounding box center [84, 158] width 139 height 65
type input "C:\fakepath\Back to school Mobile Strip Banner.jpg"
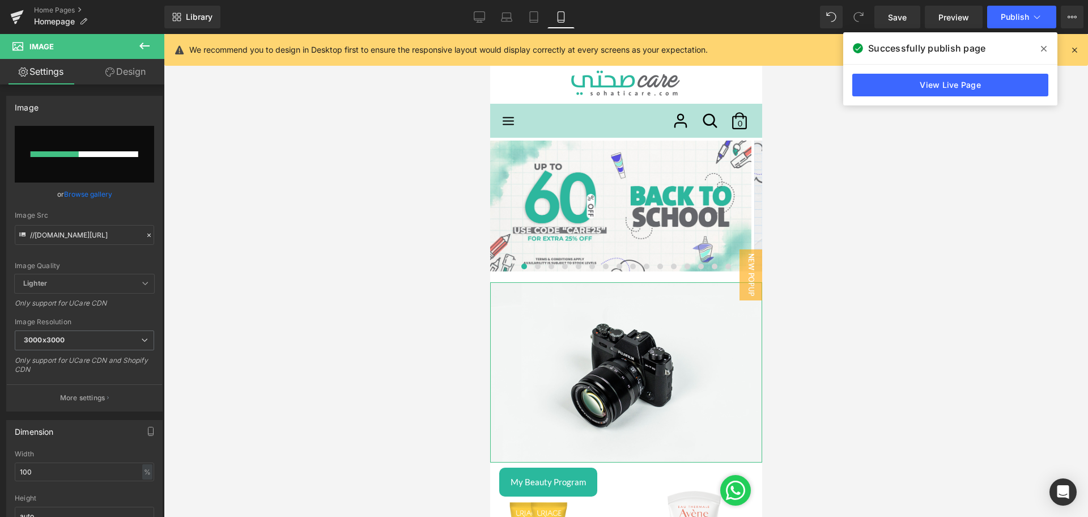
click at [128, 79] on link "Design" at bounding box center [125, 71] width 82 height 25
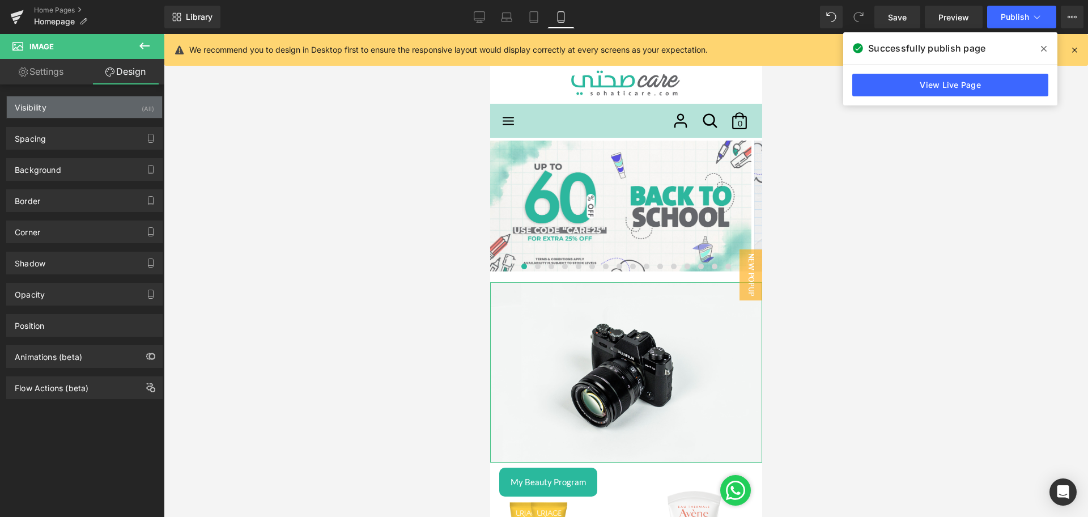
click at [84, 110] on div "Visibility (All)" at bounding box center [84, 107] width 155 height 22
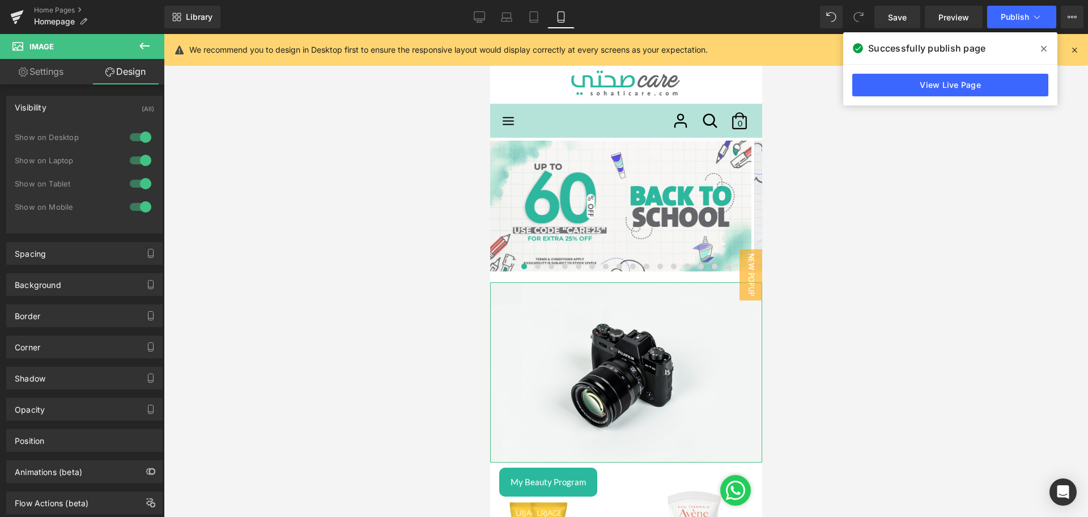
click at [133, 138] on div at bounding box center [140, 137] width 27 height 18
click at [133, 157] on div at bounding box center [140, 160] width 27 height 18
click at [133, 186] on div at bounding box center [140, 184] width 27 height 18
type input "[URL][DOMAIN_NAME]"
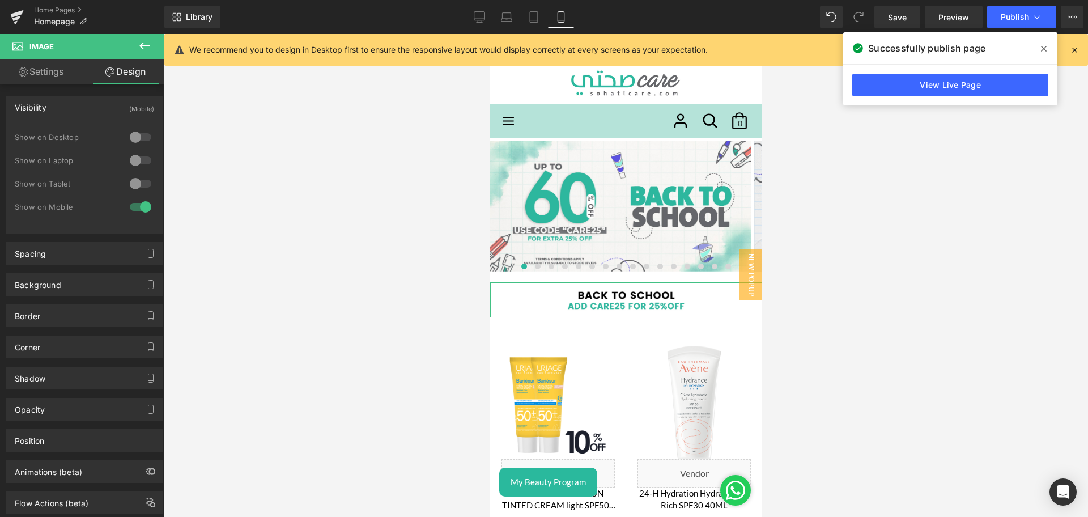
click at [45, 77] on link "Settings" at bounding box center [41, 71] width 82 height 25
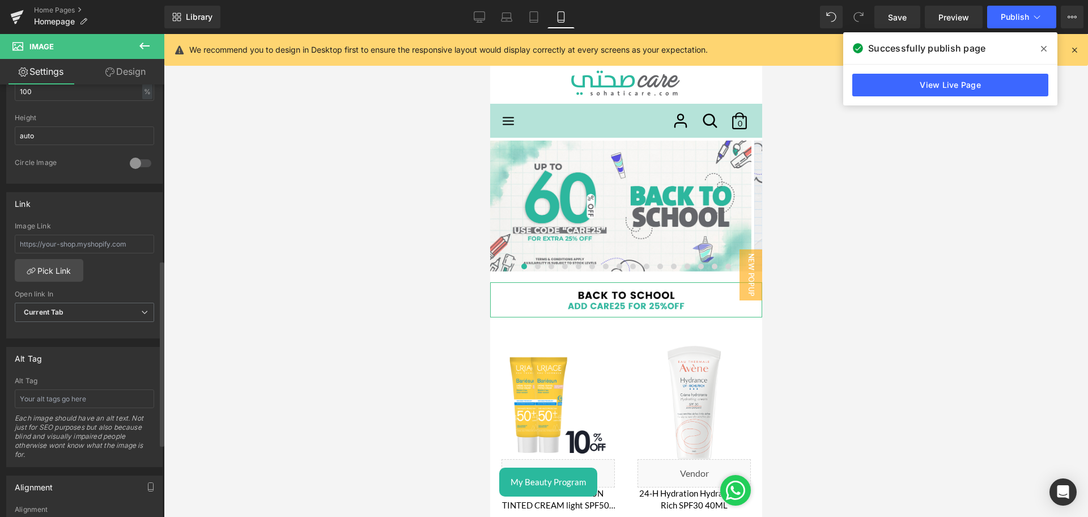
scroll to position [410, 0]
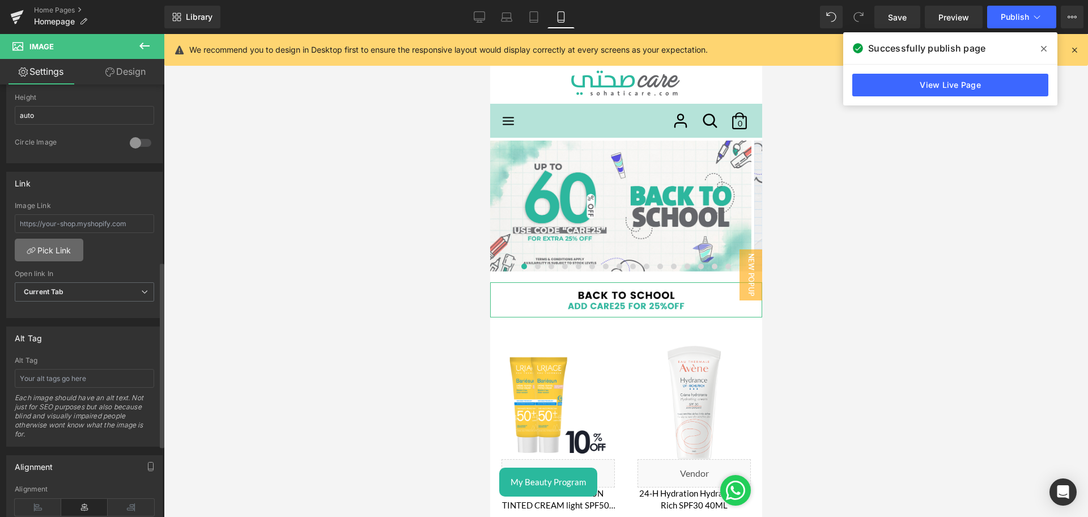
click at [51, 258] on link "Pick Link" at bounding box center [49, 250] width 69 height 23
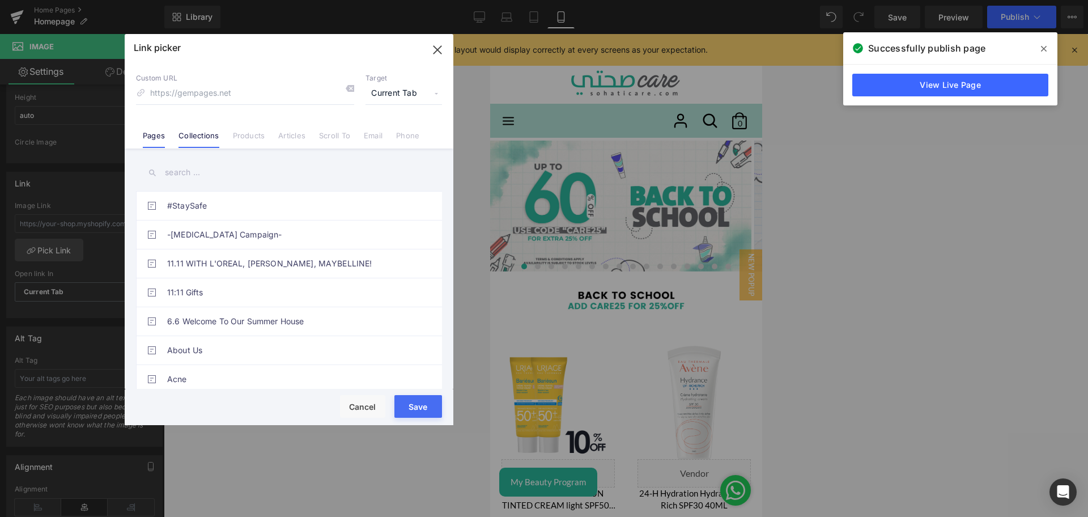
click at [189, 137] on link "Collections" at bounding box center [198, 139] width 40 height 17
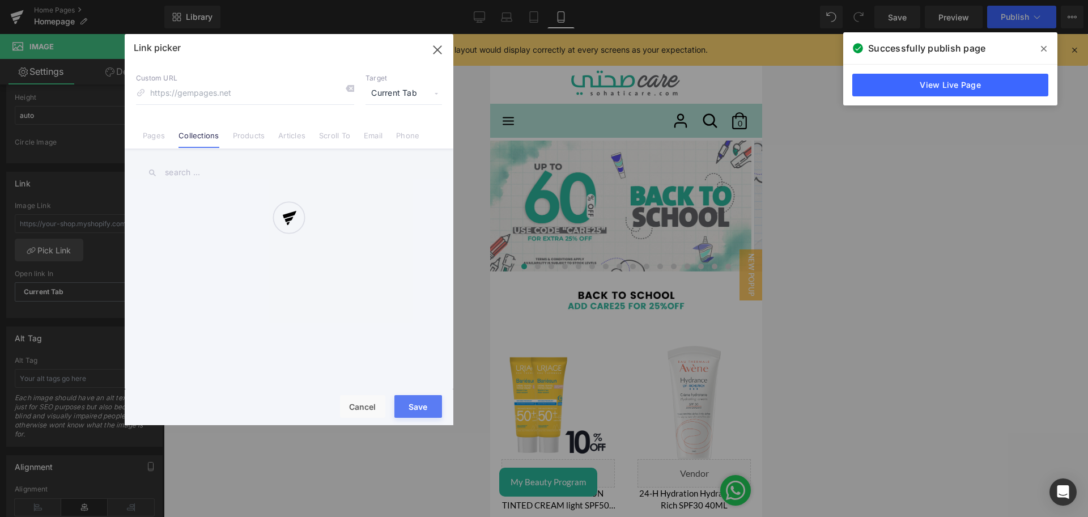
click at [195, 171] on div at bounding box center [289, 229] width 329 height 391
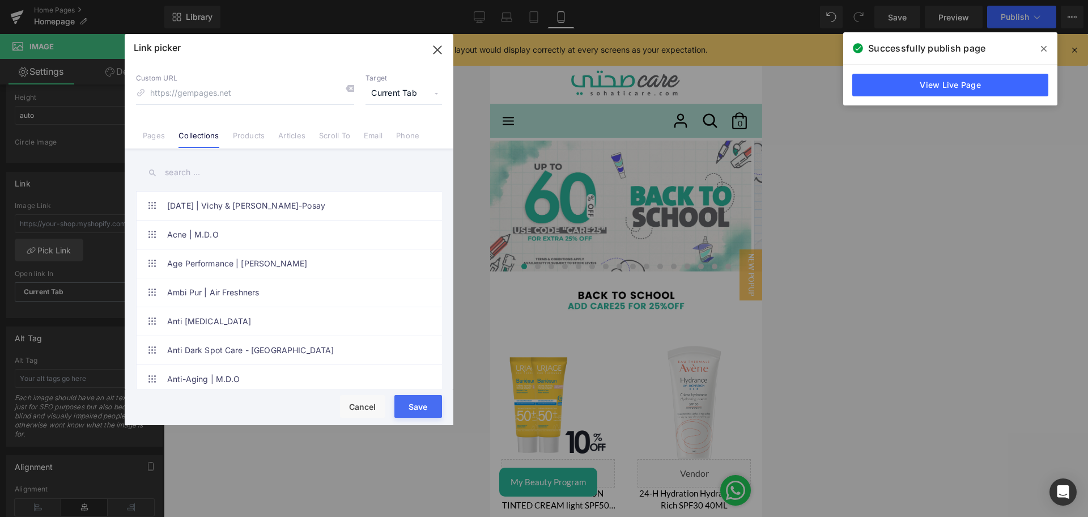
click at [181, 172] on input "text" at bounding box center [289, 172] width 306 height 25
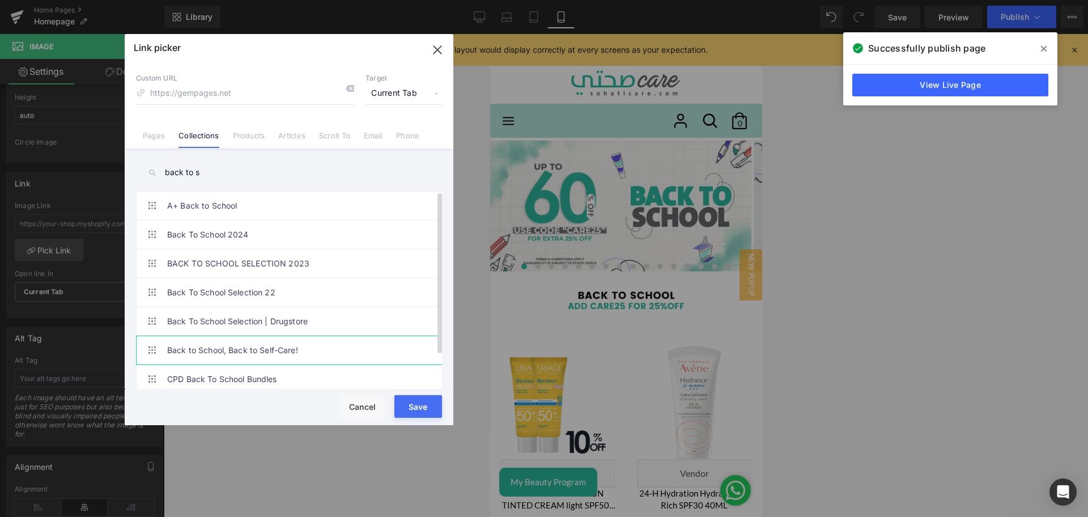
type input "back to s"
click at [334, 343] on link "Back to School, Back to Self-Care!" at bounding box center [291, 350] width 249 height 28
type input "/collections/back-to-school"
click at [427, 403] on button "Save" at bounding box center [418, 406] width 48 height 23
type input "/collections/back-to-school"
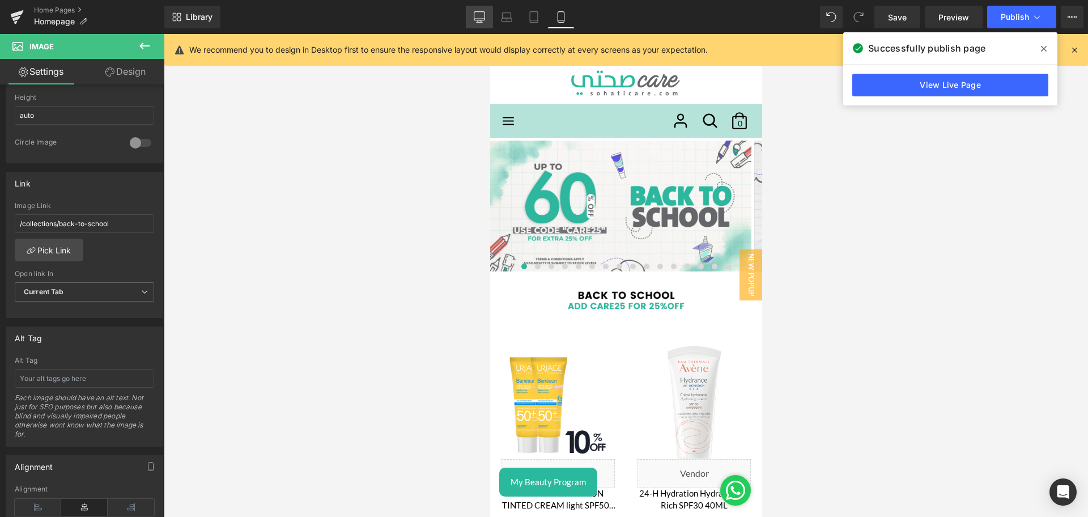
click at [480, 20] on icon at bounding box center [479, 16] width 11 height 8
type input "auto"
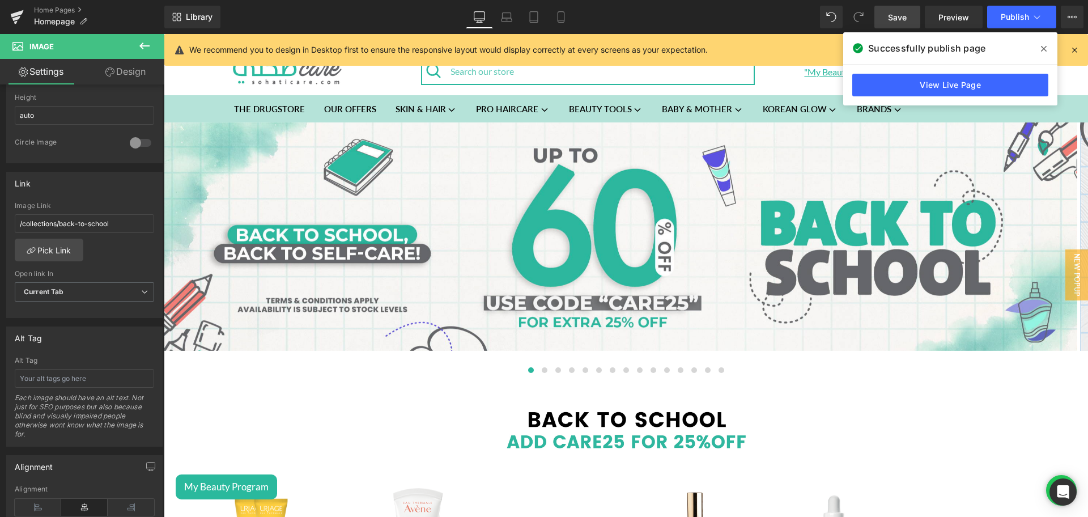
click at [908, 21] on link "Save" at bounding box center [897, 17] width 46 height 23
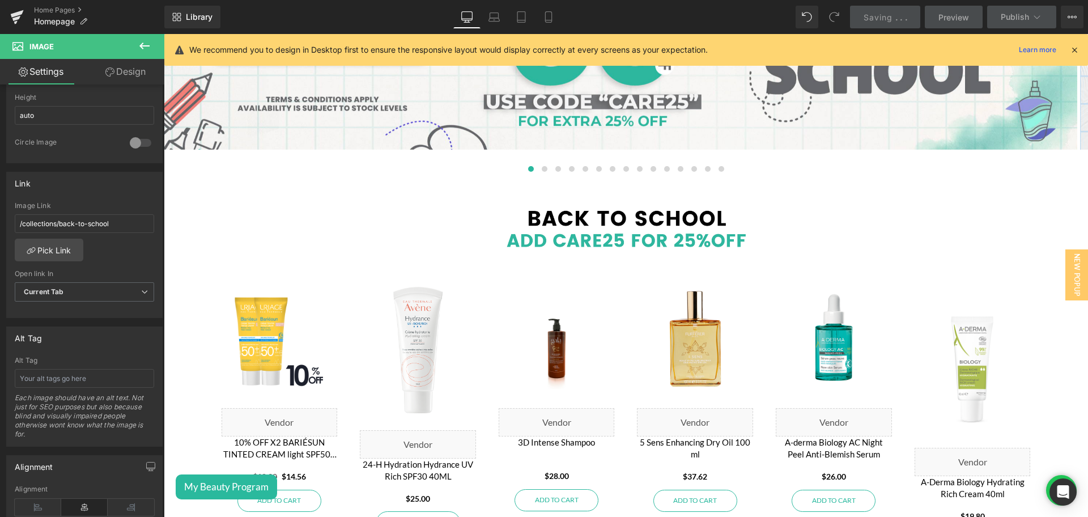
scroll to position [0, 0]
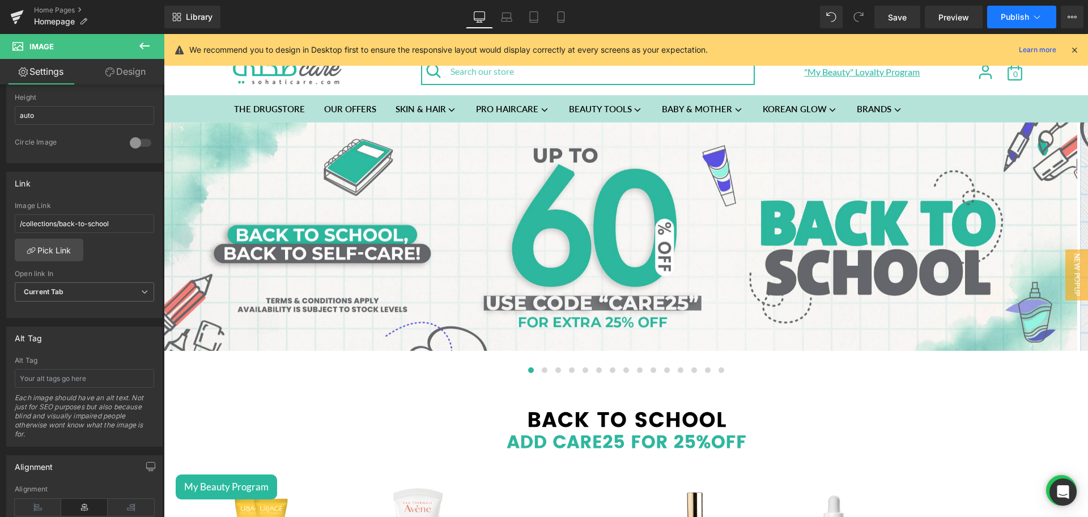
click at [1015, 25] on button "Publish" at bounding box center [1021, 17] width 69 height 23
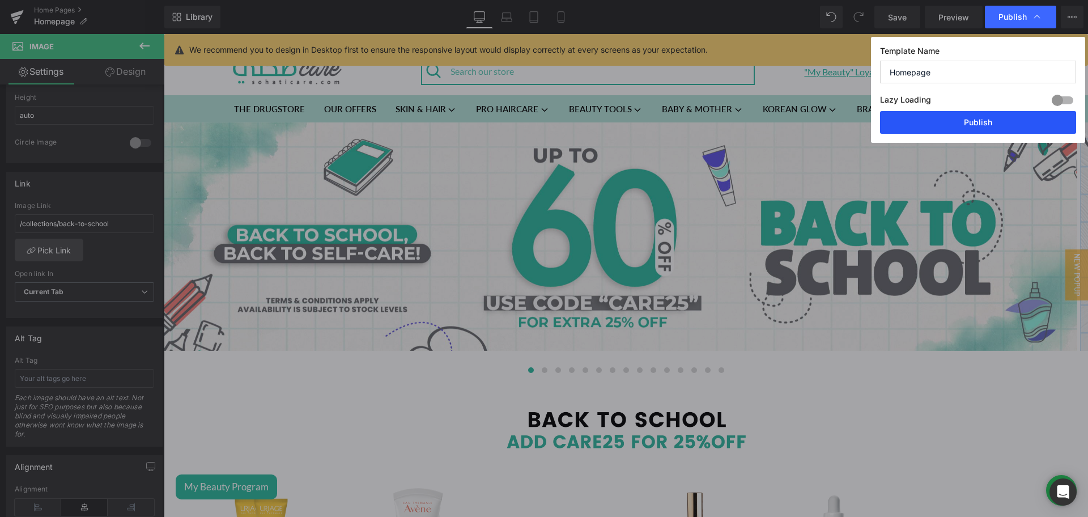
click at [993, 129] on button "Publish" at bounding box center [978, 122] width 196 height 23
